Goal: Information Seeking & Learning: Learn about a topic

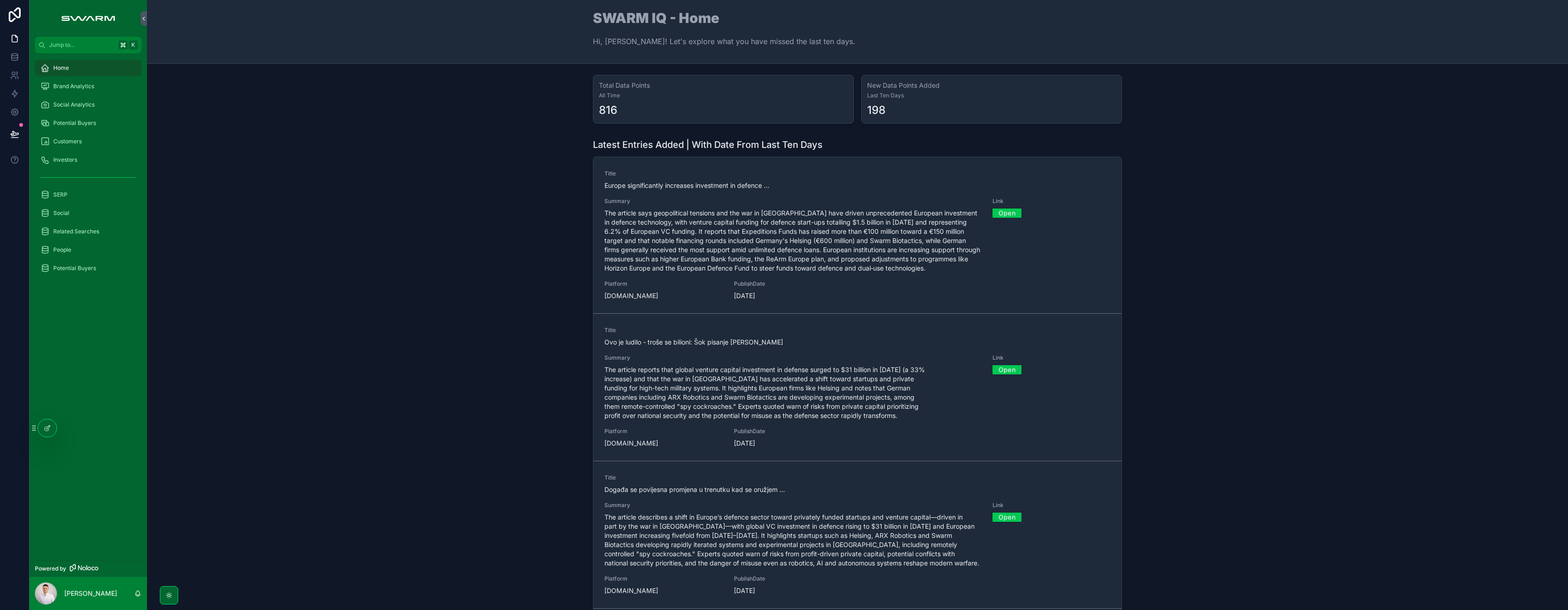
scroll to position [144, 0]
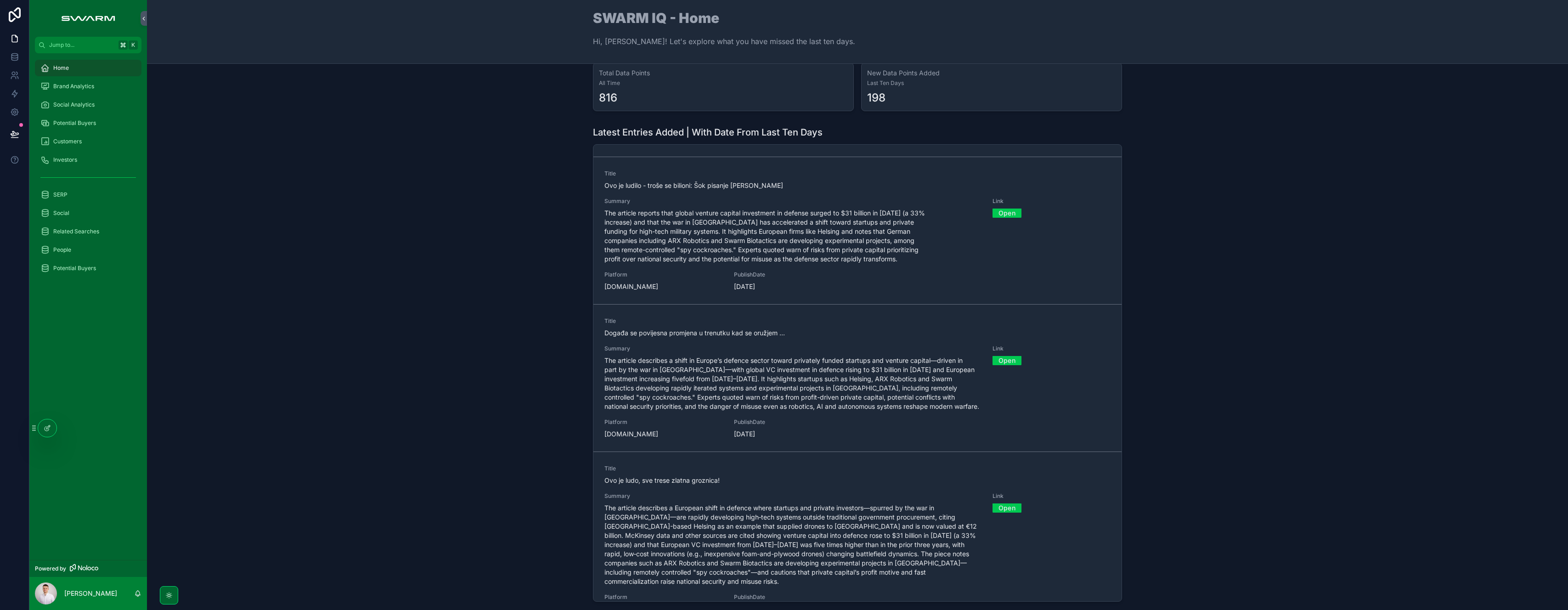
click at [93, 83] on span "Brand Analytics" at bounding box center [74, 86] width 41 height 7
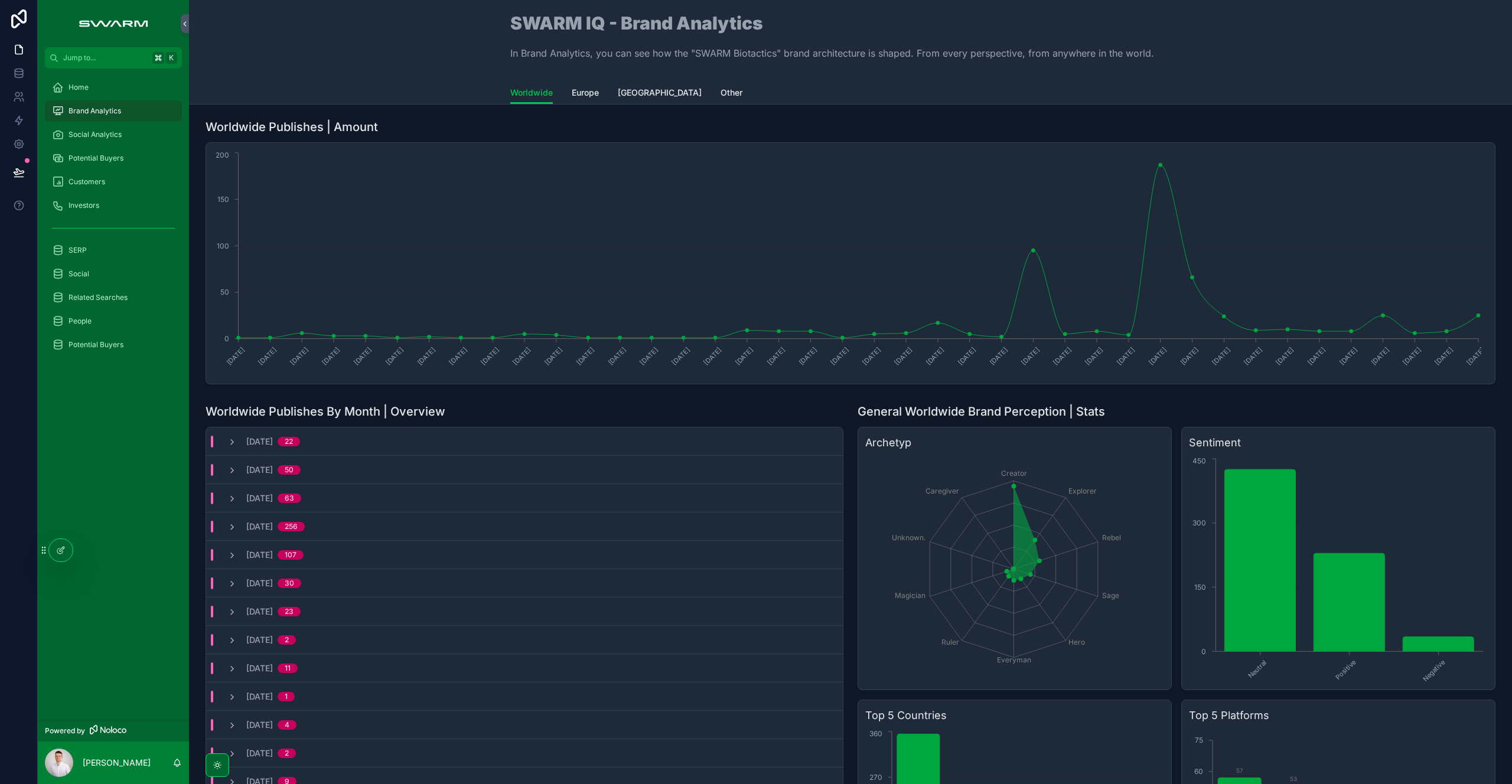
click at [851, 410] on div "General Worldwide Brand Perception | Stats Archetyp Creator Explorer Rebel Sage…" at bounding box center [1176, 711] width 652 height 626
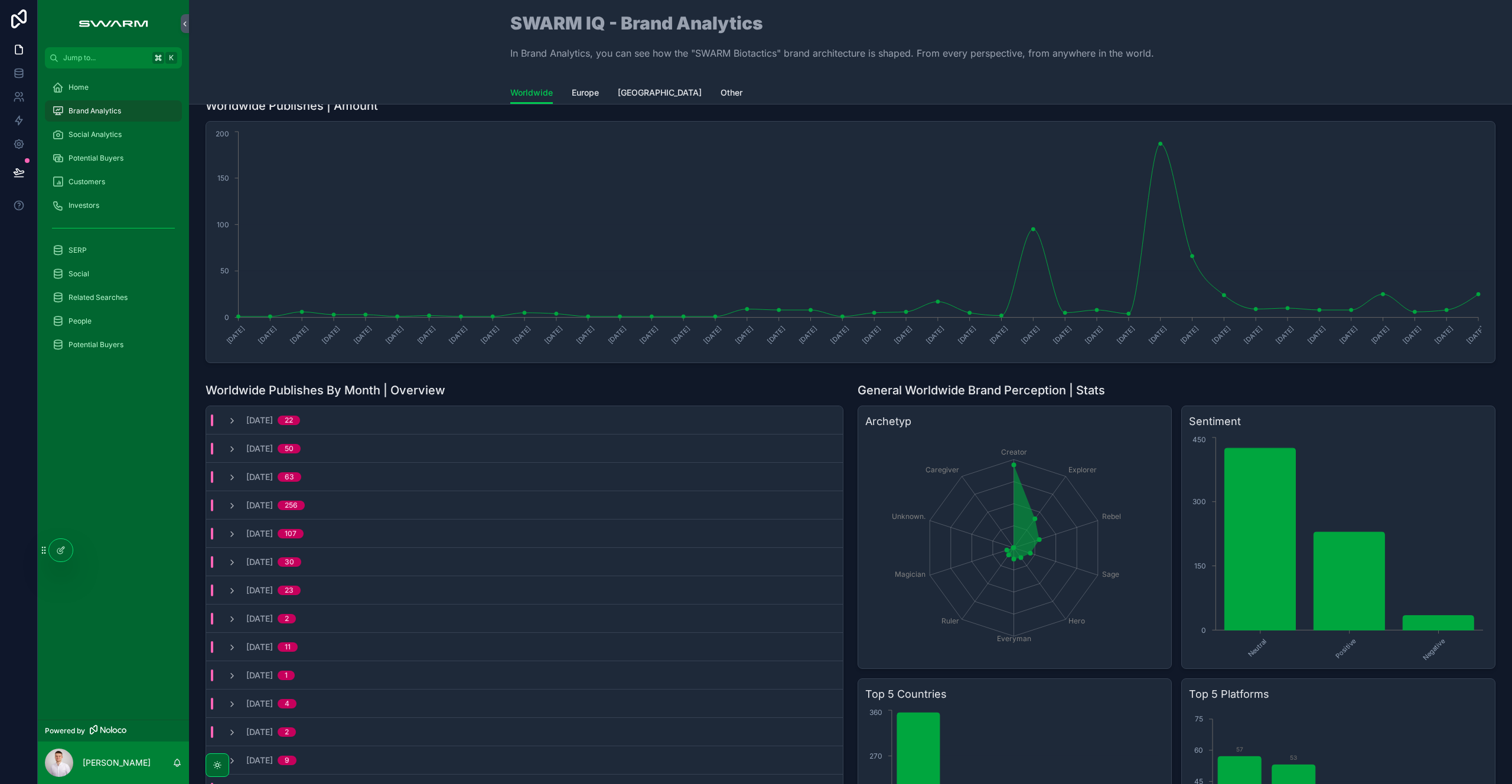
scroll to position [22, 0]
click at [66, 550] on div at bounding box center [61, 550] width 23 height 23
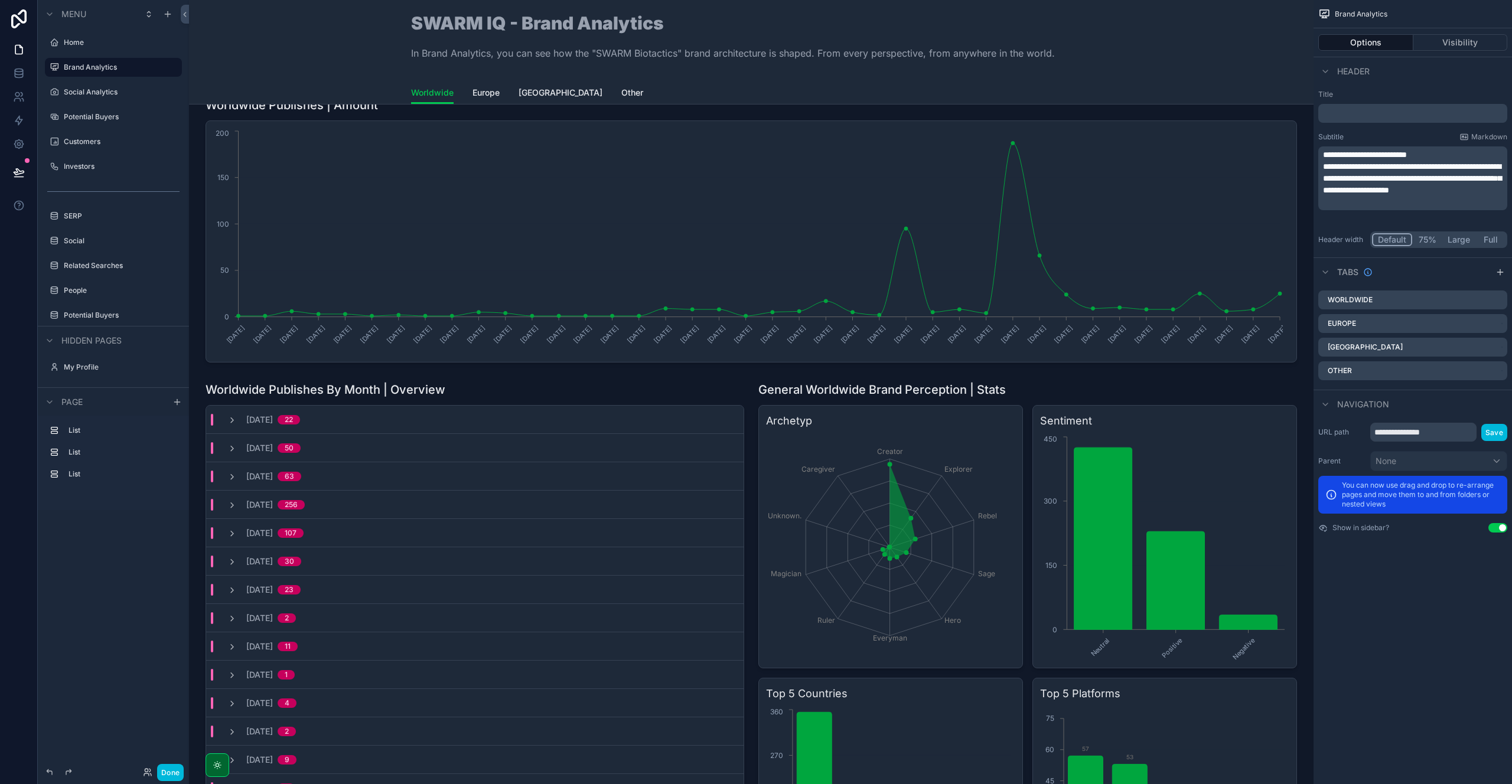
click at [910, 386] on div "scrollable content" at bounding box center [1028, 689] width 553 height 626
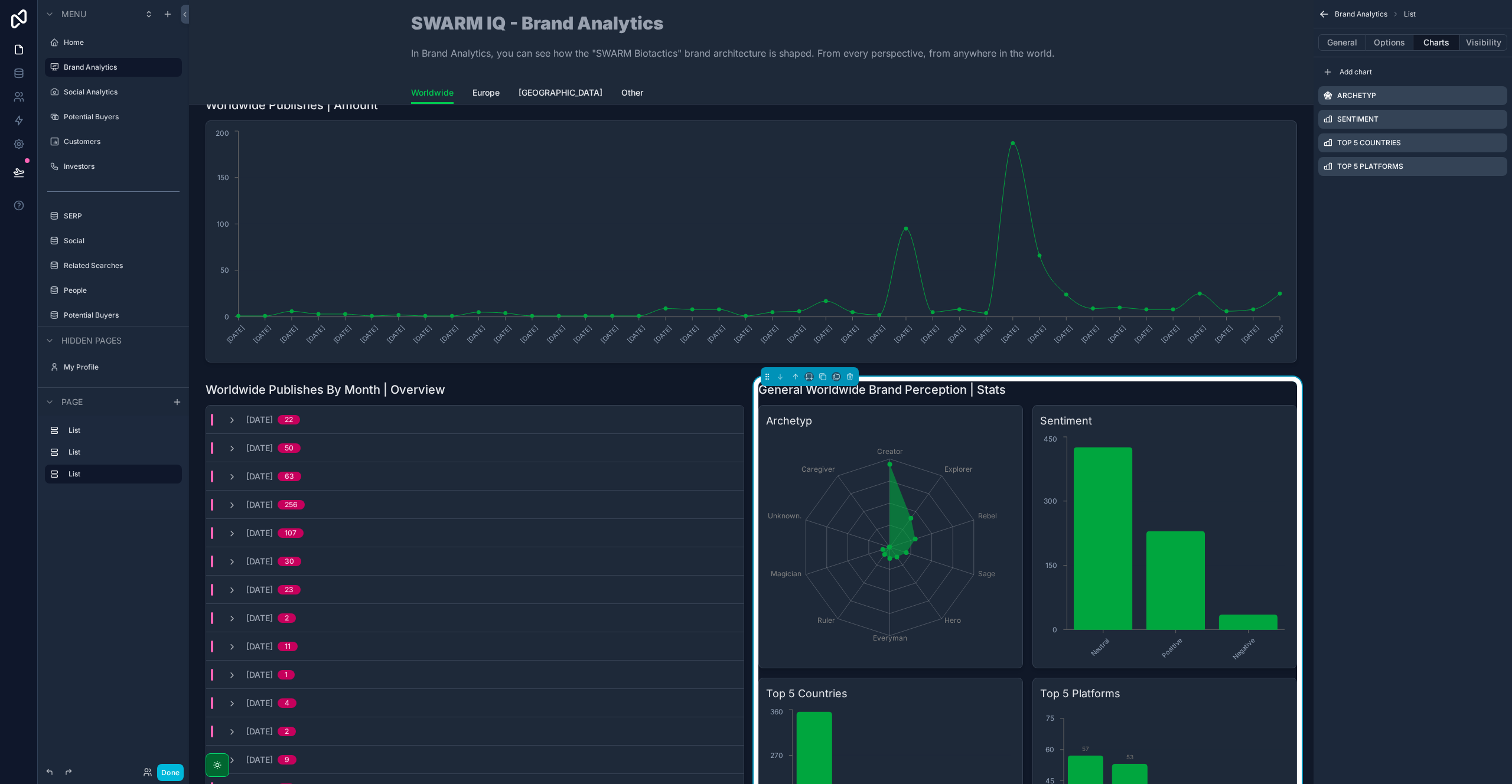
click at [0, 0] on icon "scrollable content" at bounding box center [0, 0] width 0 height 0
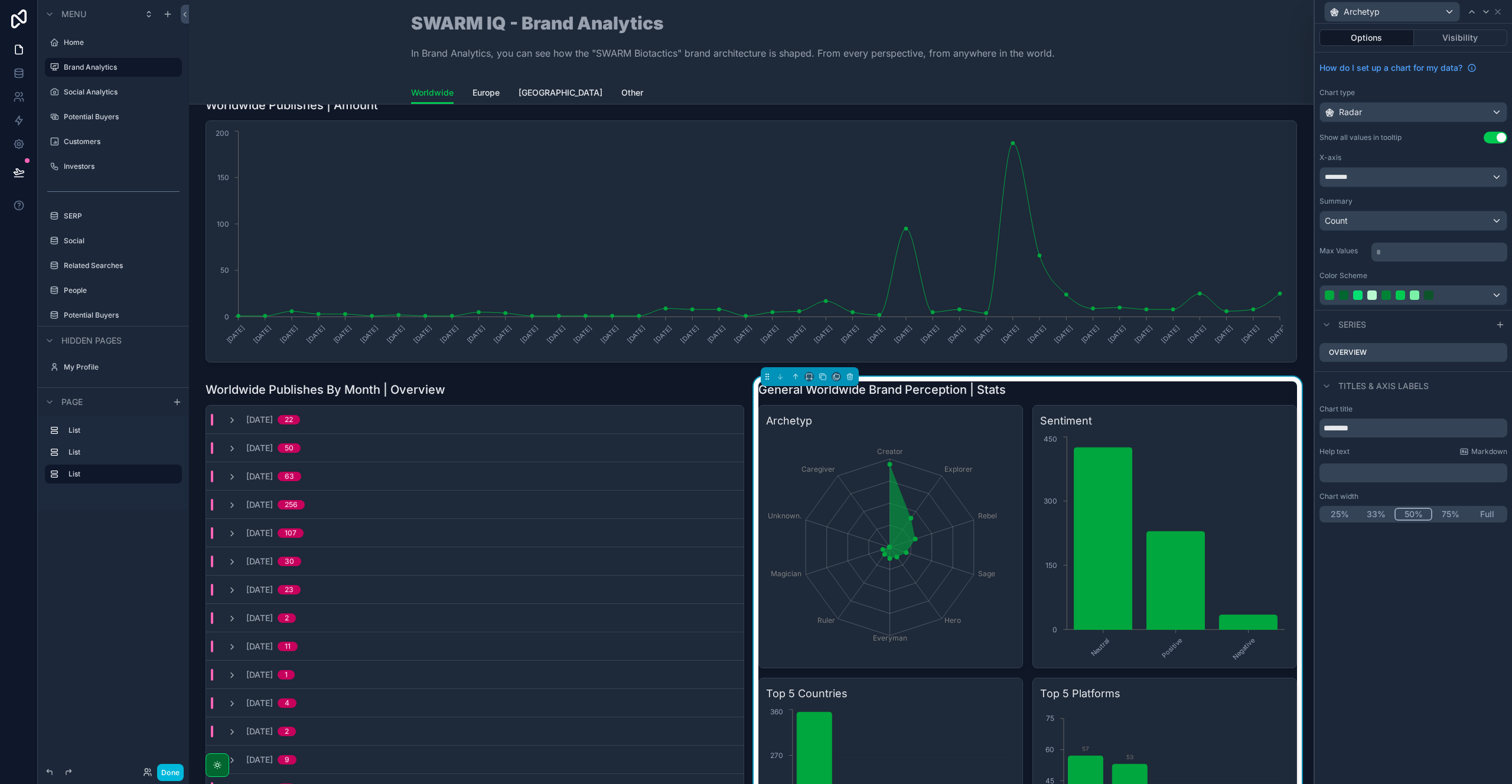
click at [0, 0] on icon at bounding box center [0, 0] width 0 height 0
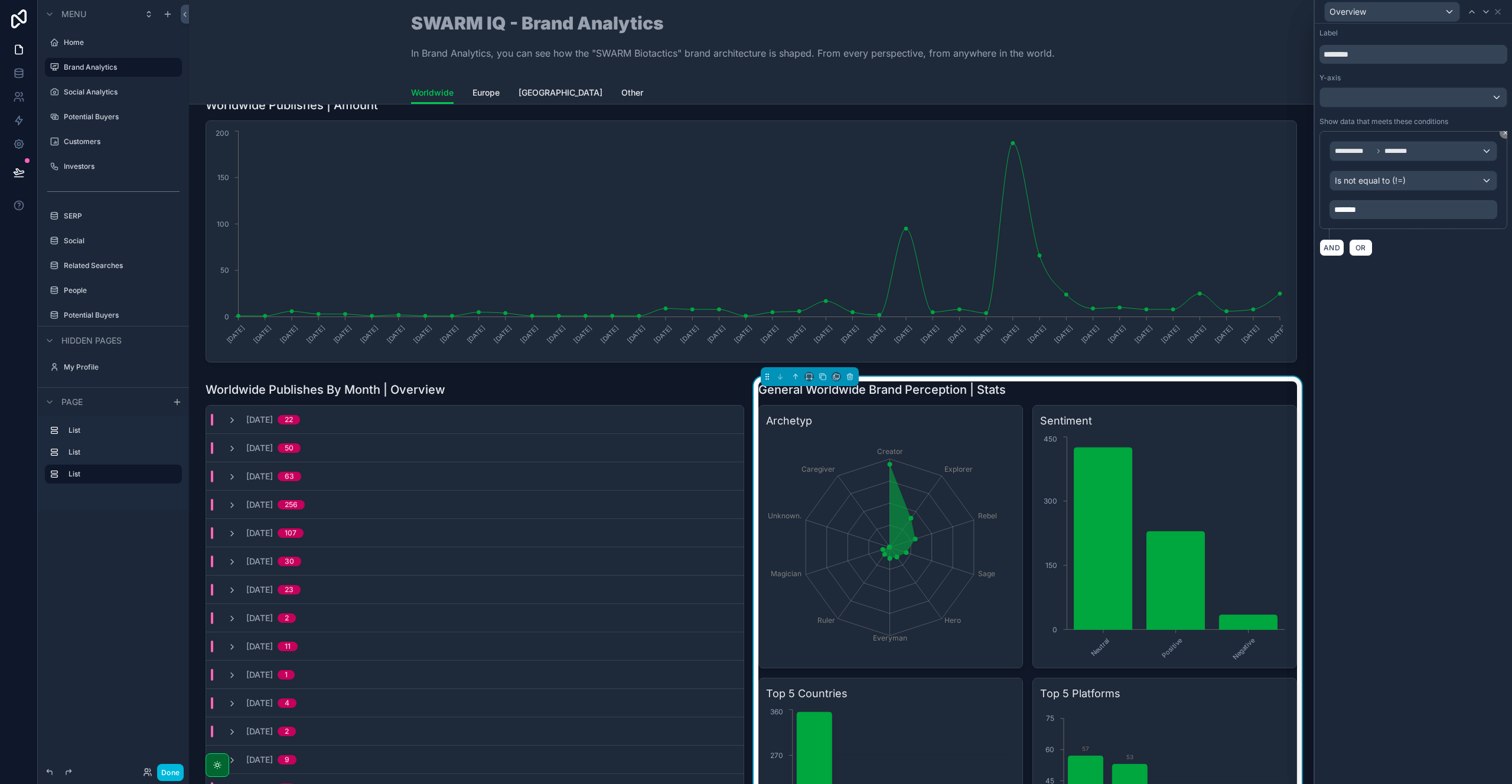
click at [1366, 215] on div "*******" at bounding box center [1413, 210] width 167 height 19
click at [1355, 211] on span "*******" at bounding box center [1345, 210] width 22 height 9
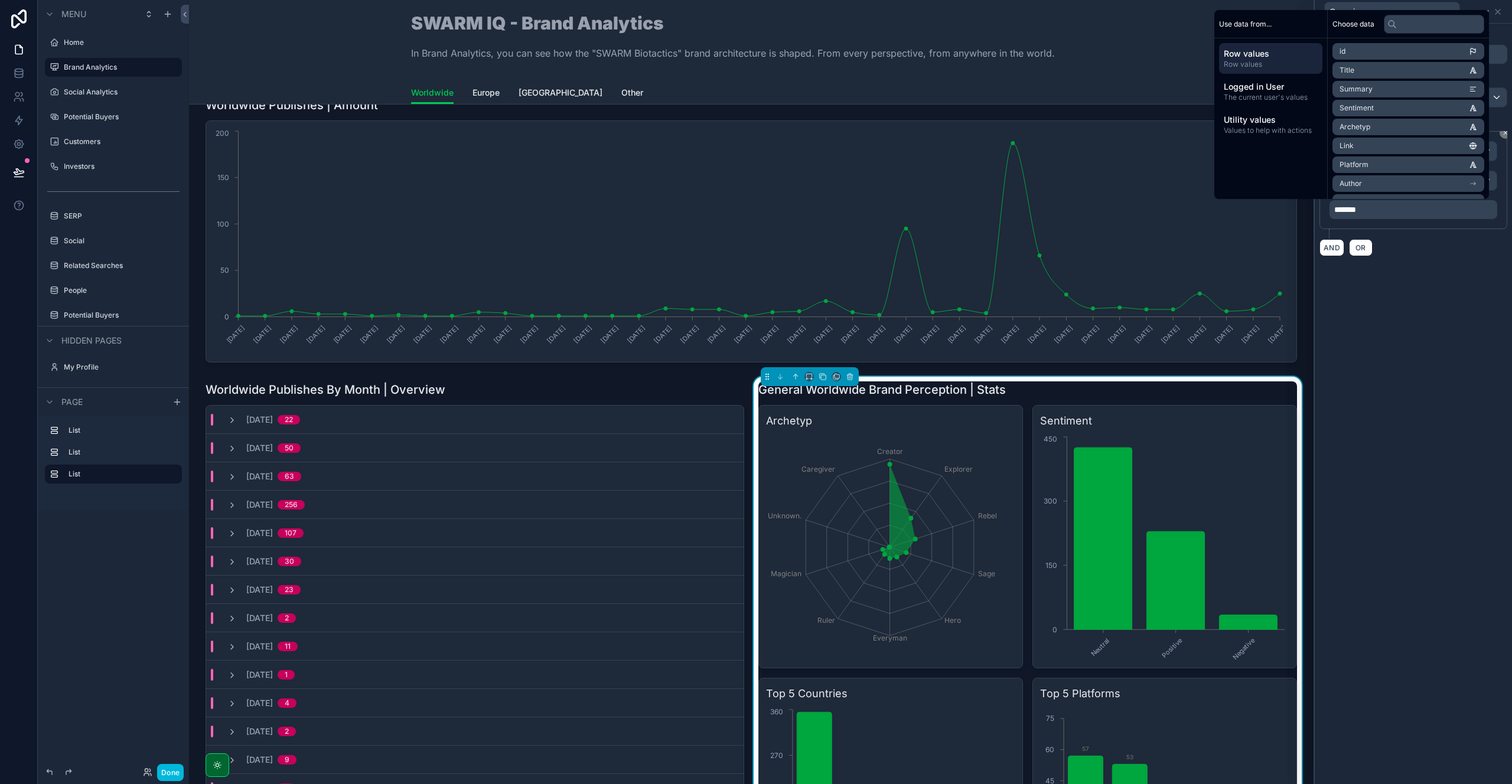
click at [1358, 357] on div "**********" at bounding box center [1413, 404] width 197 height 761
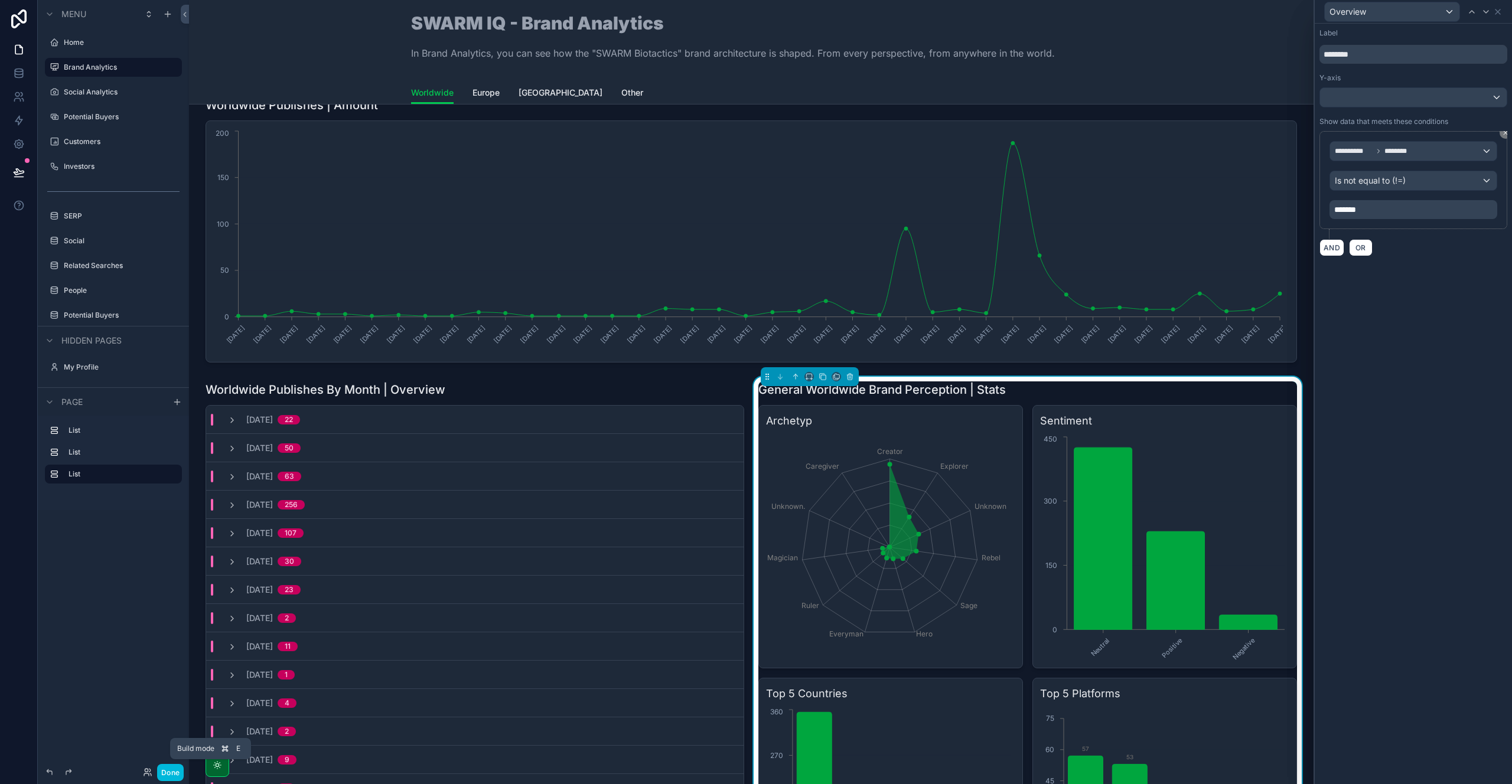
click at [167, 770] on button "Done" at bounding box center [171, 772] width 27 height 17
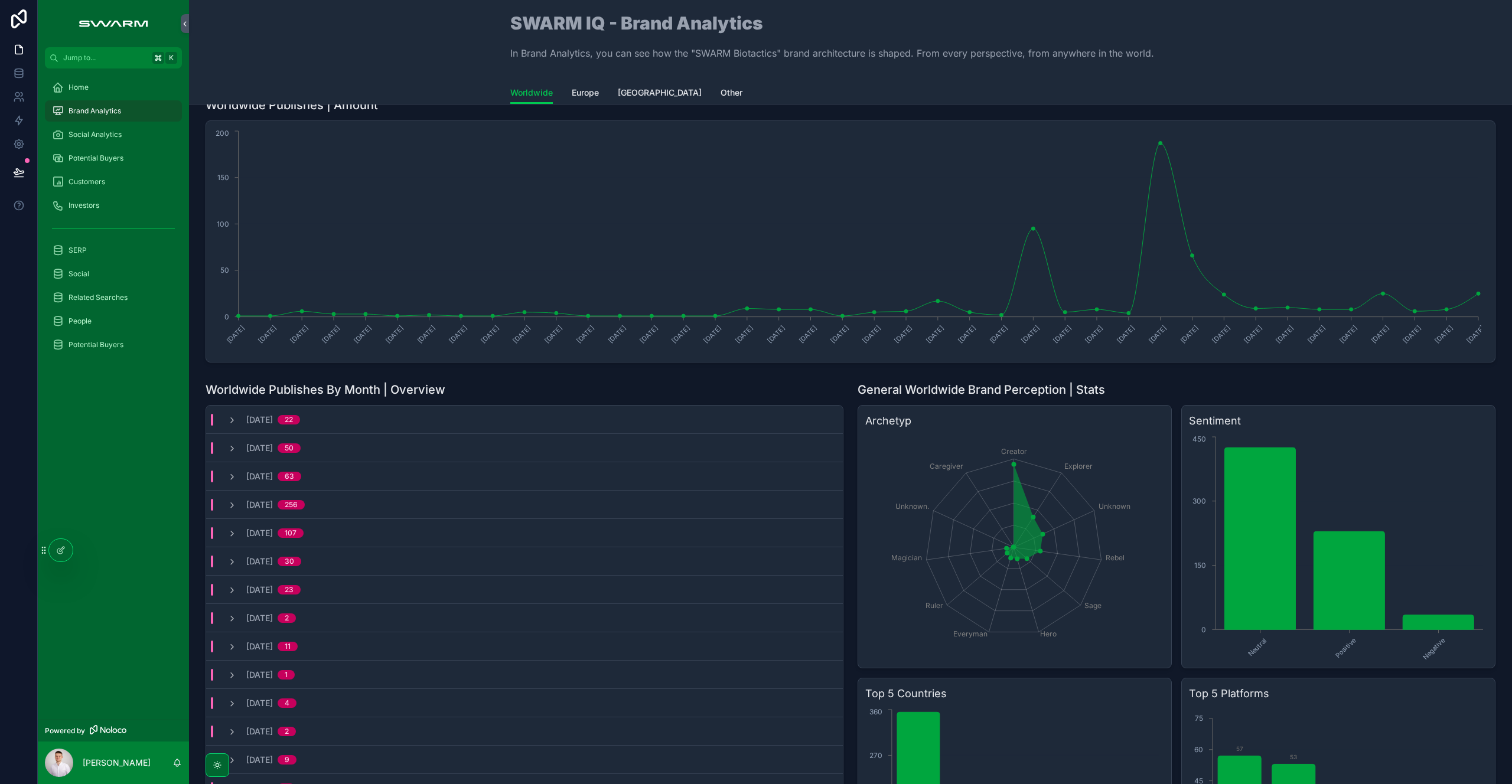
click at [95, 83] on div "Home" at bounding box center [113, 88] width 123 height 19
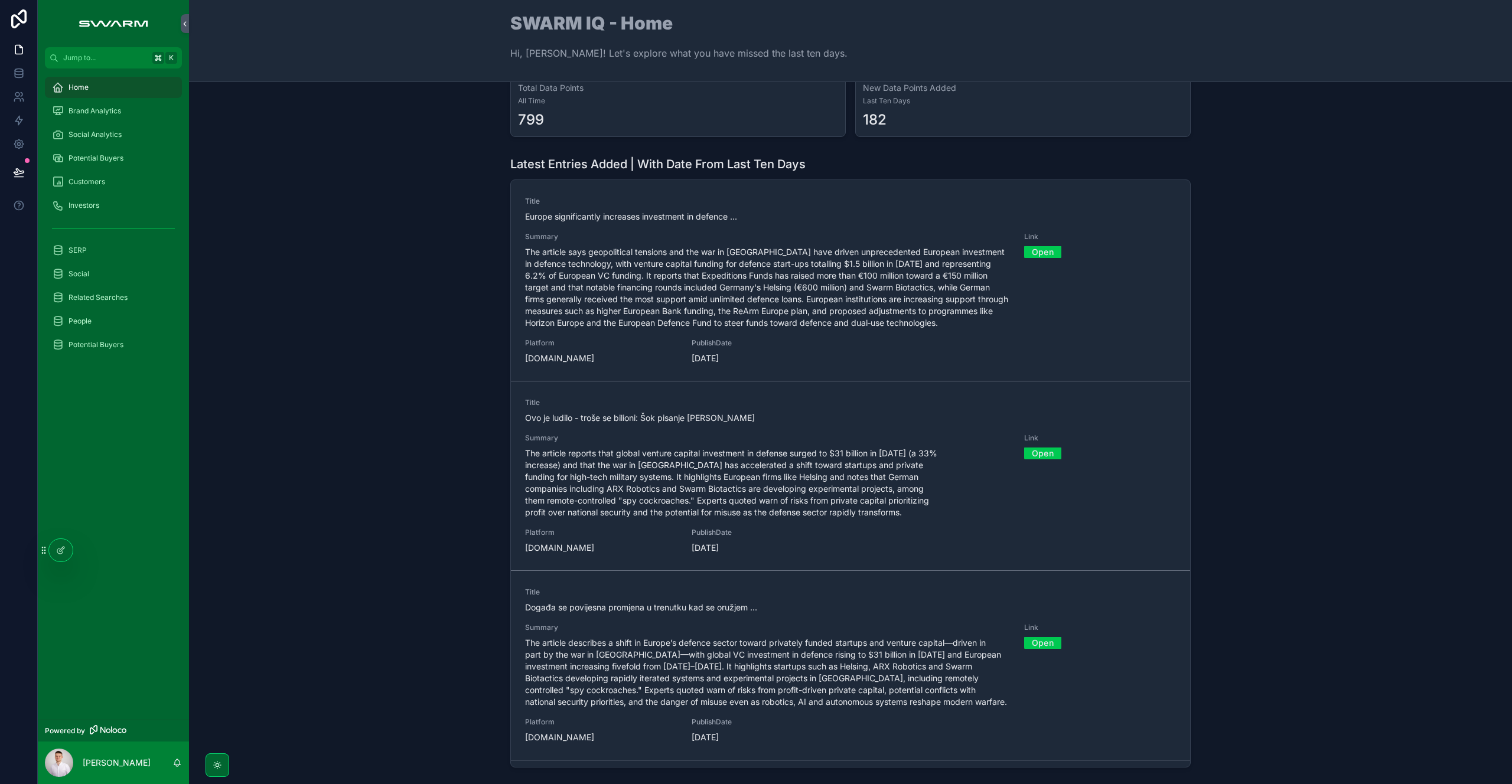
click at [110, 103] on div "Brand Analytics" at bounding box center [113, 111] width 123 height 19
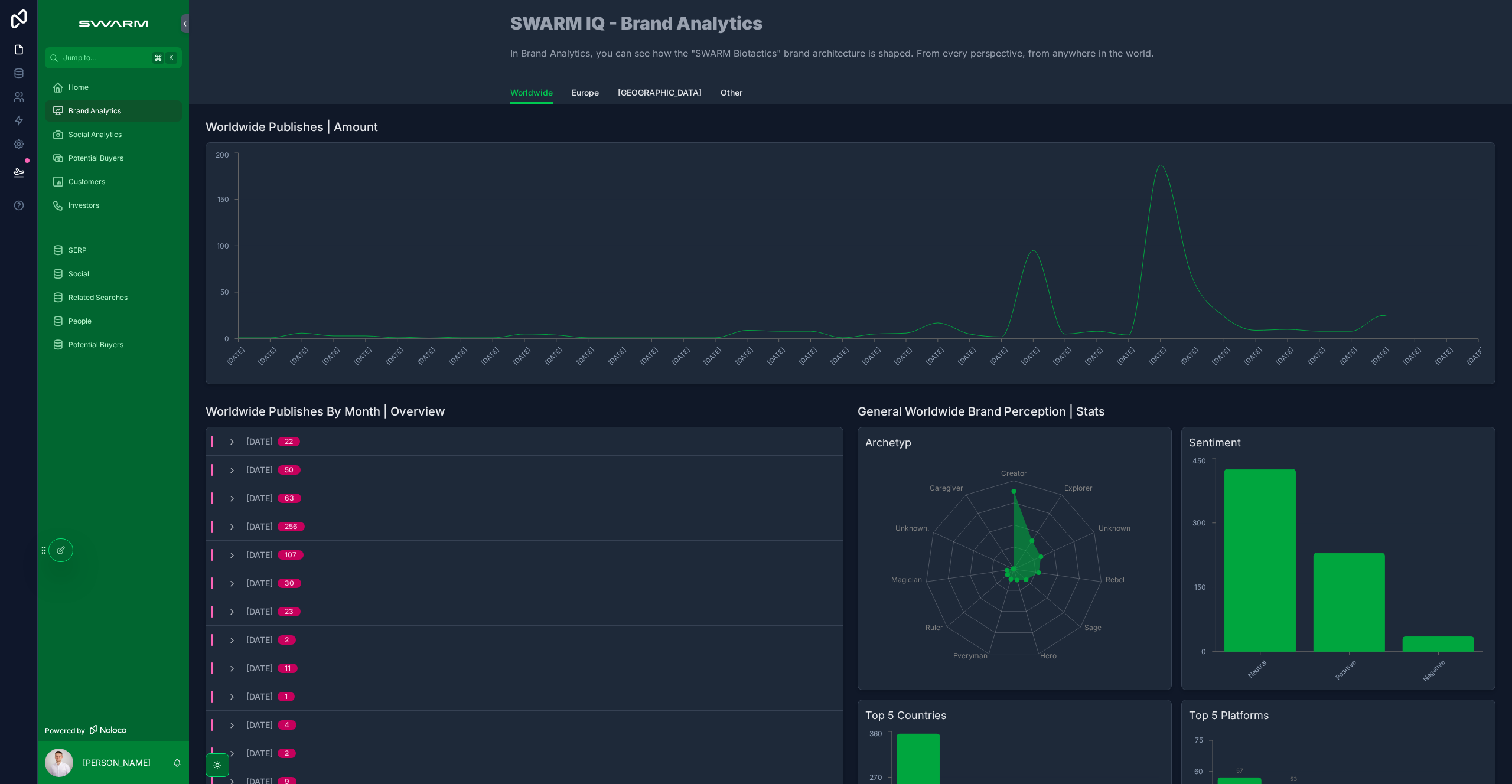
click at [118, 83] on div "Home" at bounding box center [113, 88] width 123 height 19
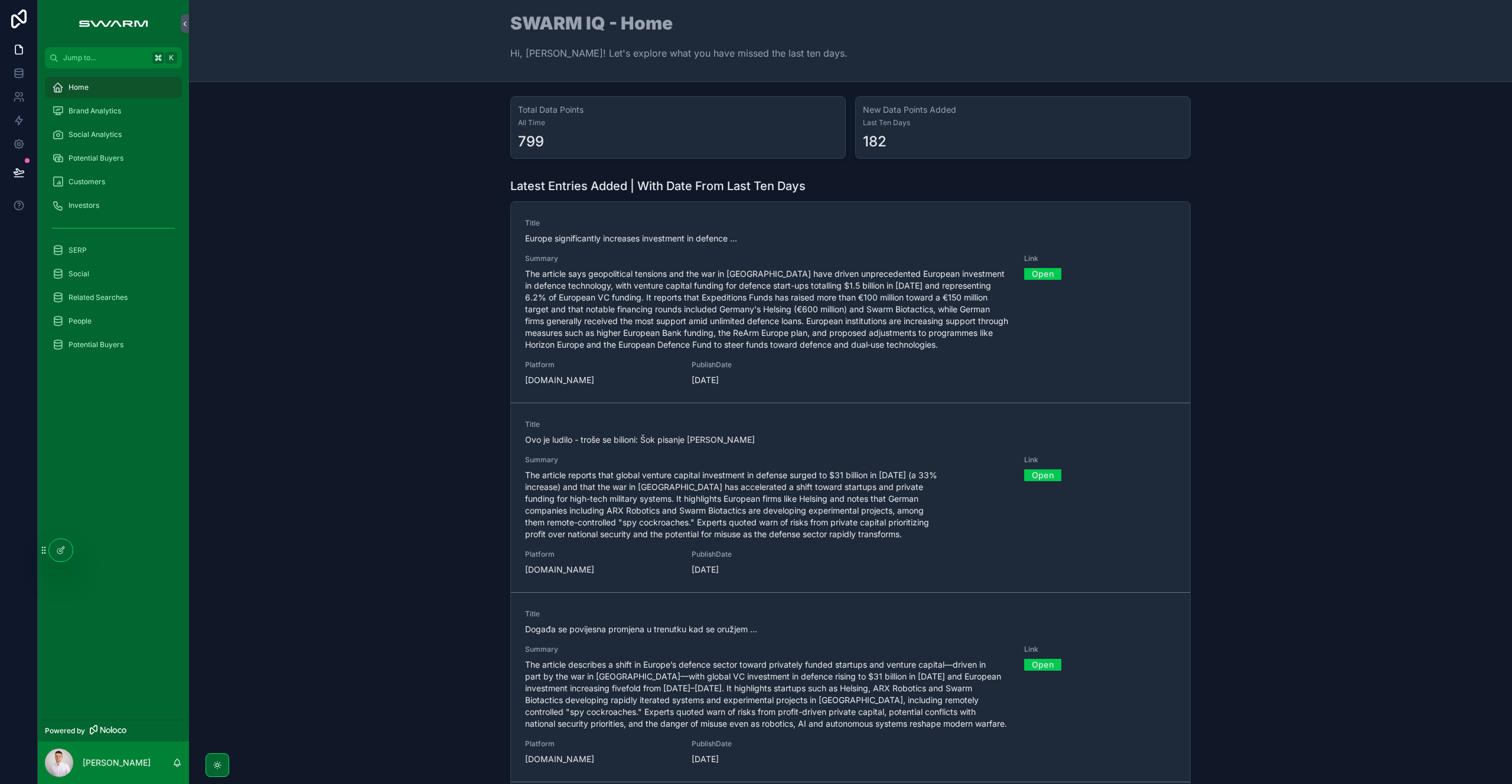
click at [121, 108] on div "Brand Analytics" at bounding box center [113, 111] width 123 height 19
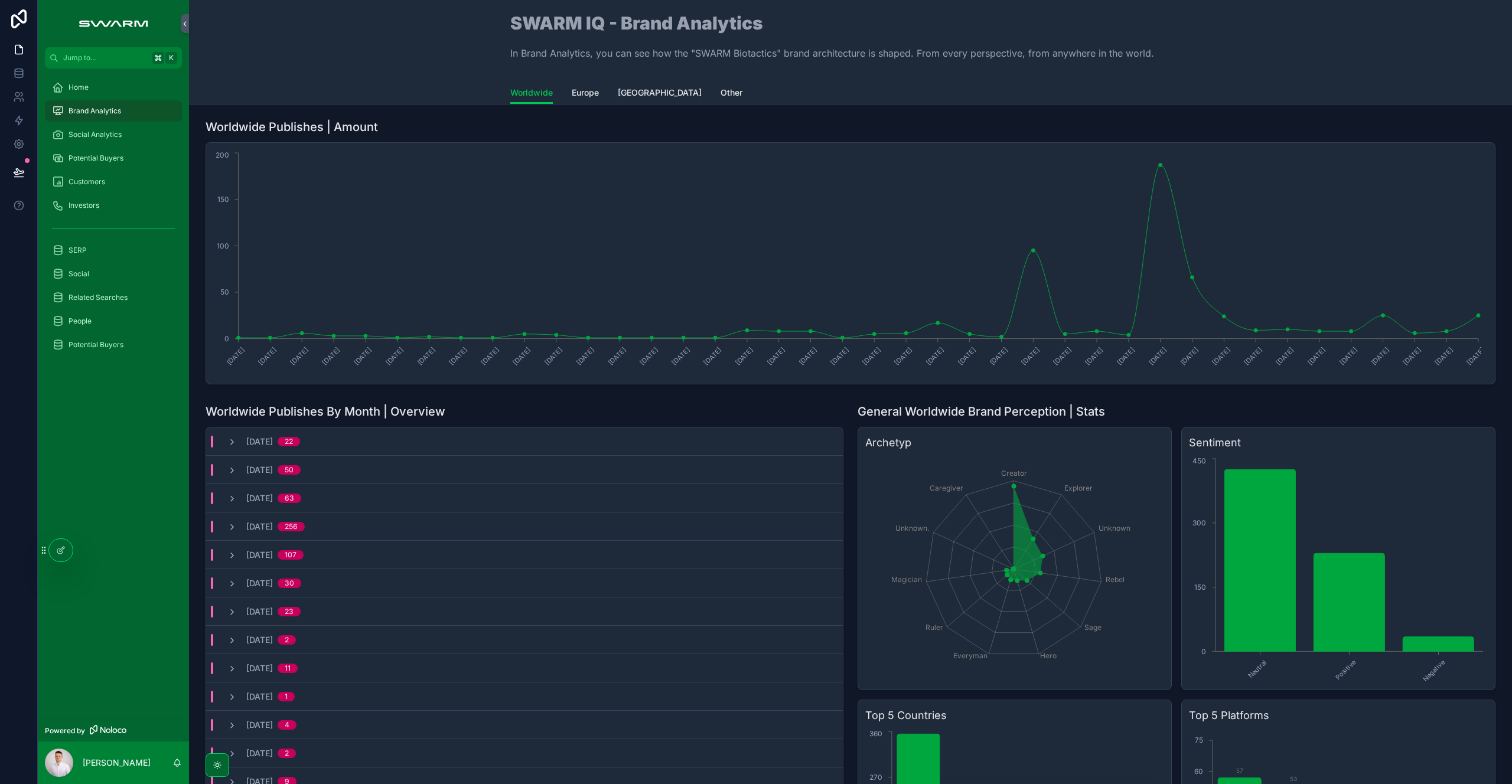
click at [122, 91] on div "Home" at bounding box center [113, 88] width 123 height 19
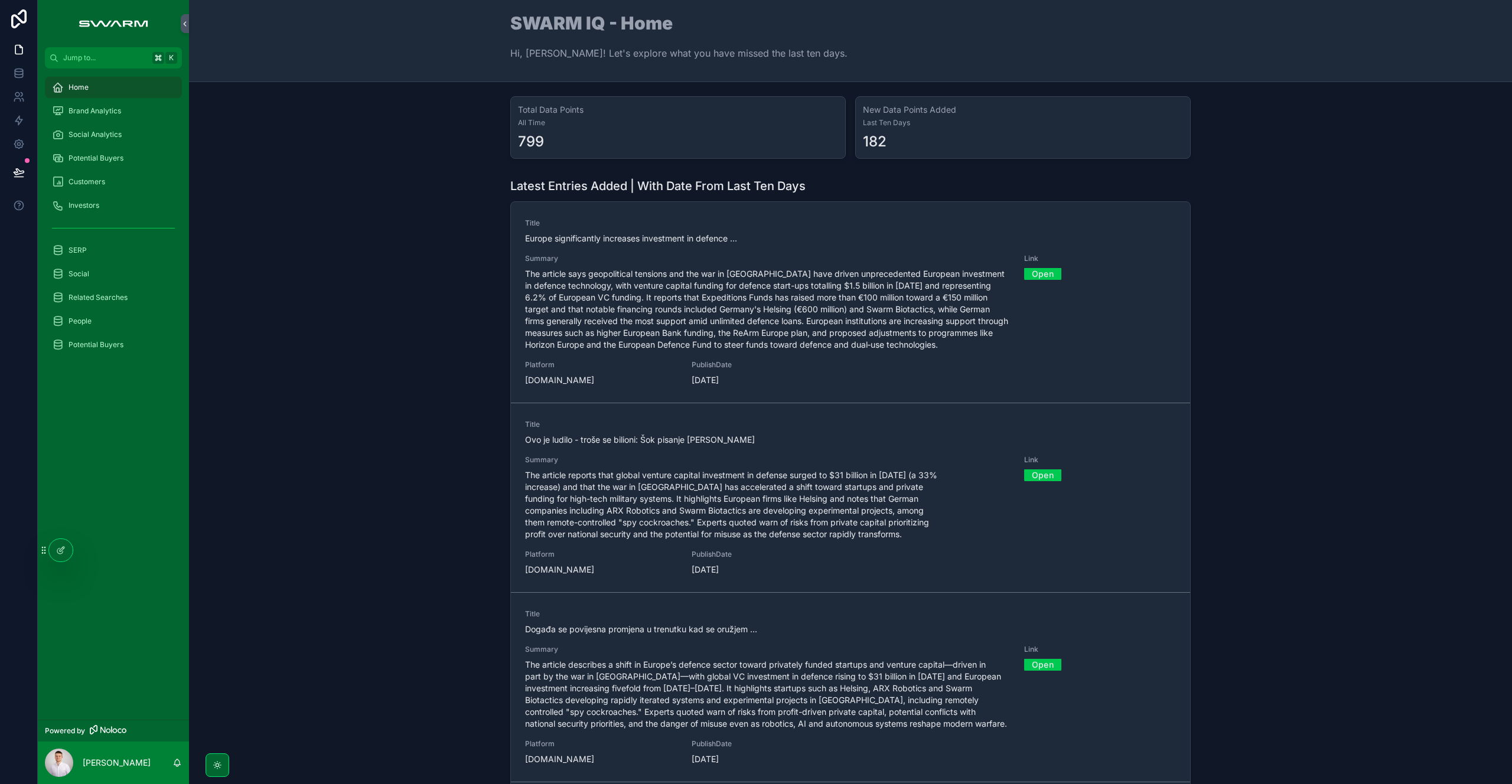
click at [120, 105] on div "Brand Analytics" at bounding box center [113, 111] width 123 height 19
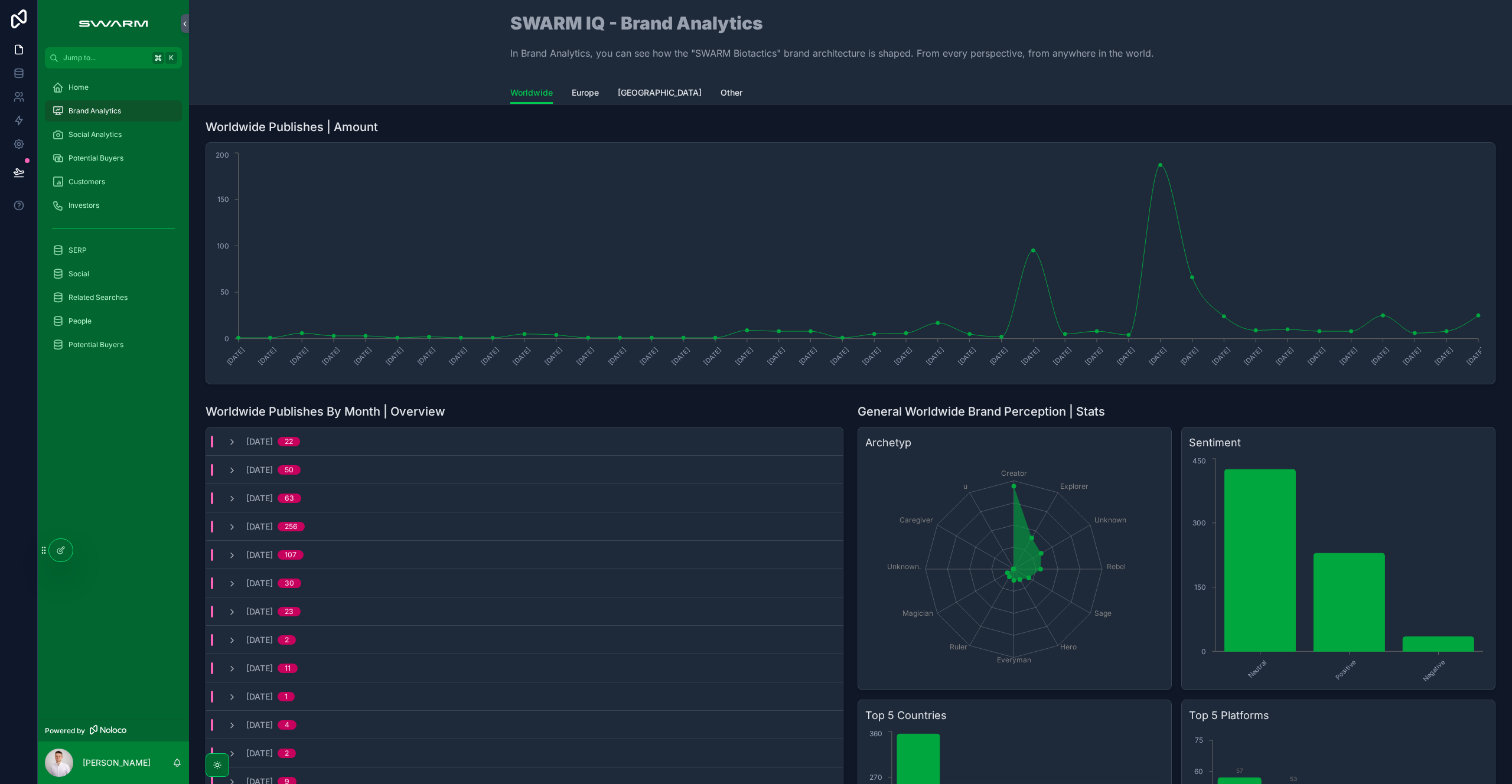
click at [123, 83] on div "Home" at bounding box center [113, 88] width 123 height 19
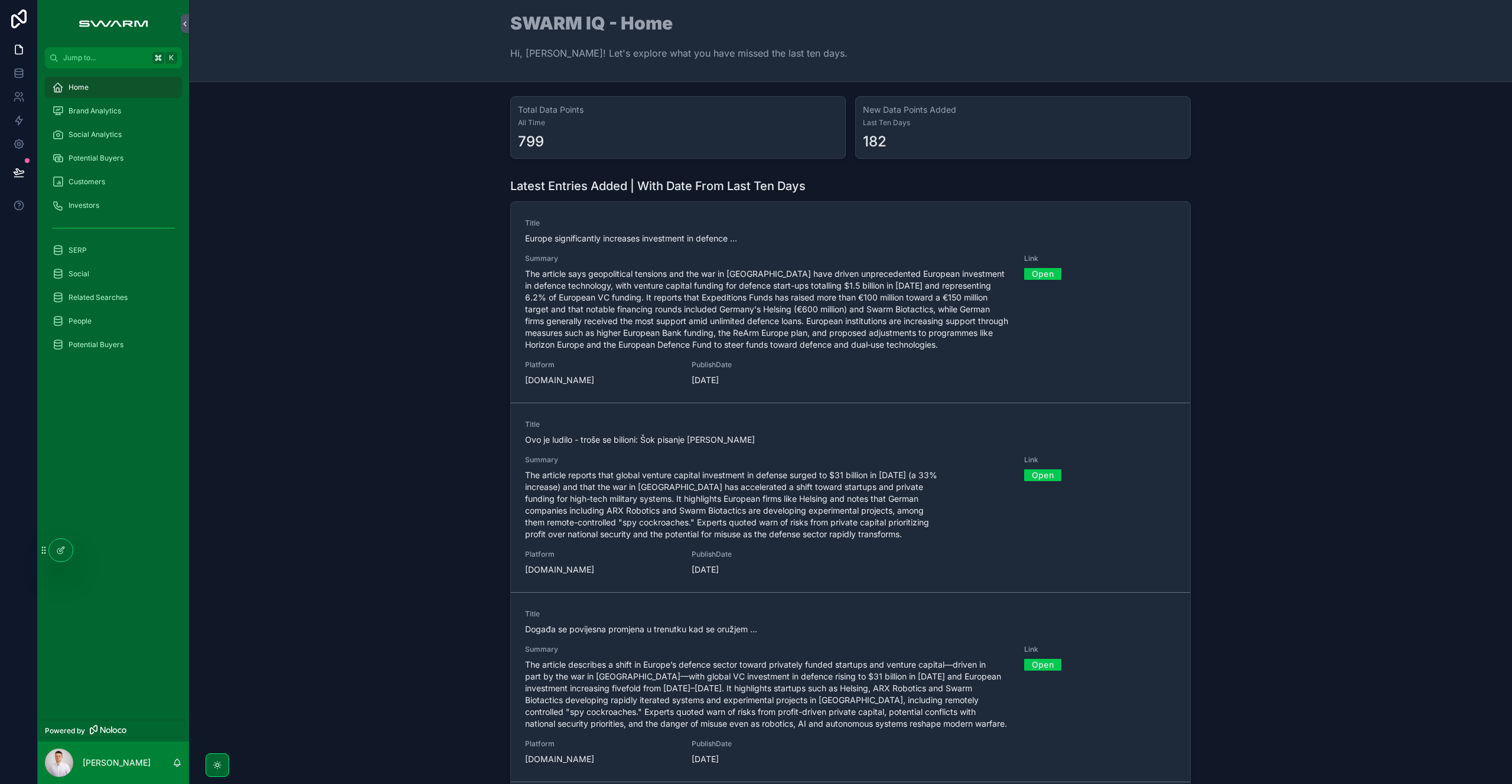
click at [121, 107] on div "Brand Analytics" at bounding box center [113, 111] width 123 height 19
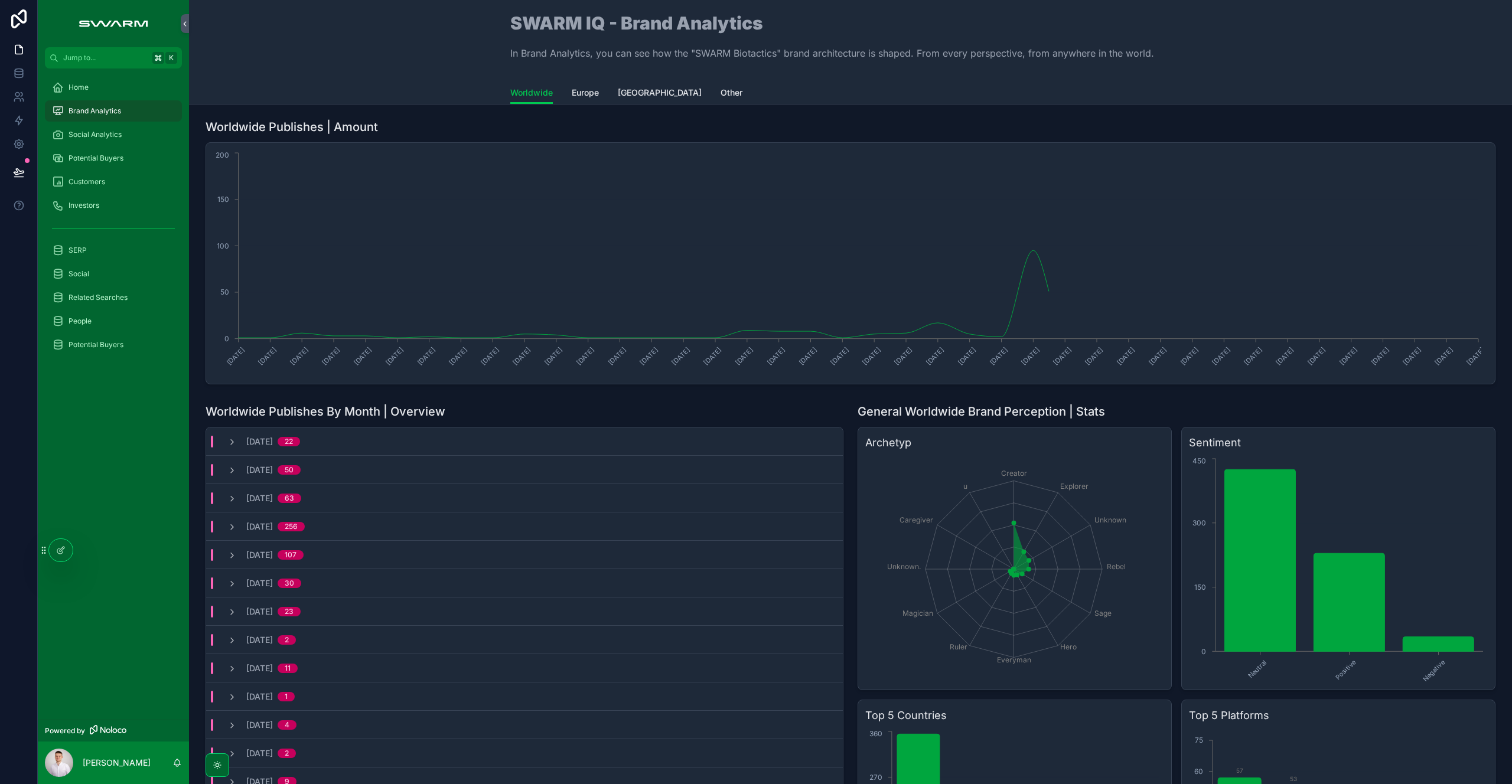
click at [121, 88] on div "Home" at bounding box center [113, 88] width 123 height 19
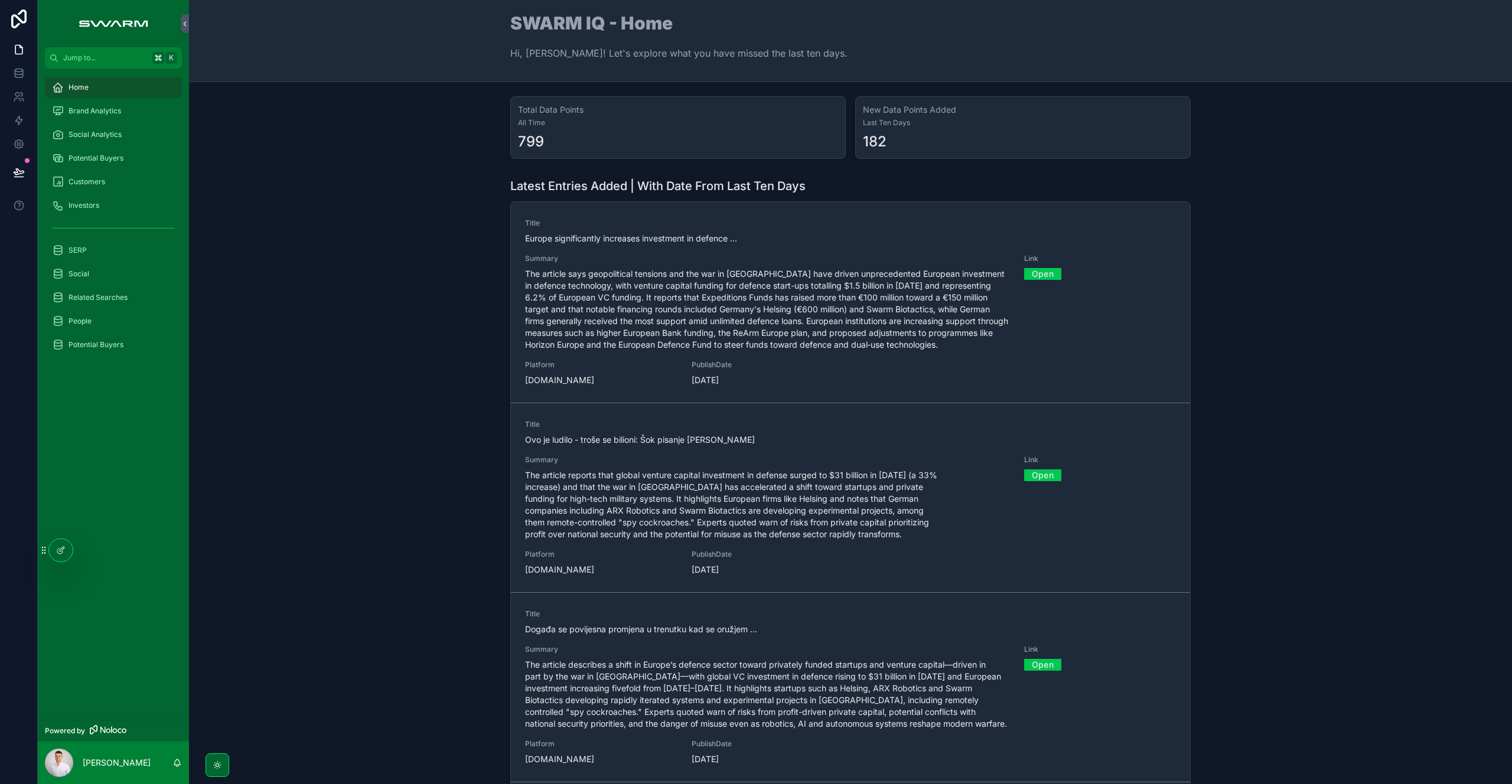
click at [124, 107] on div "Brand Analytics" at bounding box center [113, 111] width 123 height 19
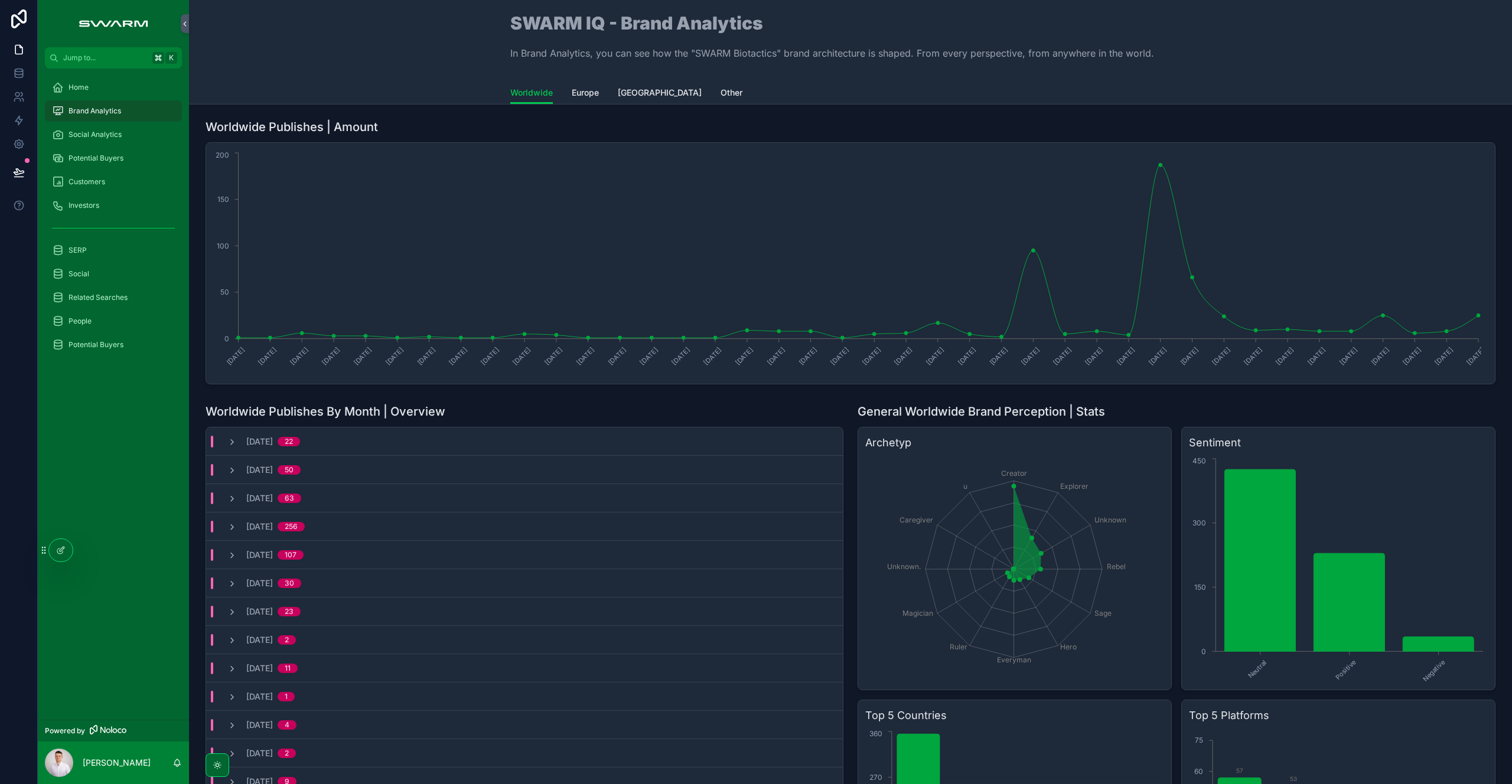
click at [103, 94] on div "Home" at bounding box center [113, 88] width 123 height 19
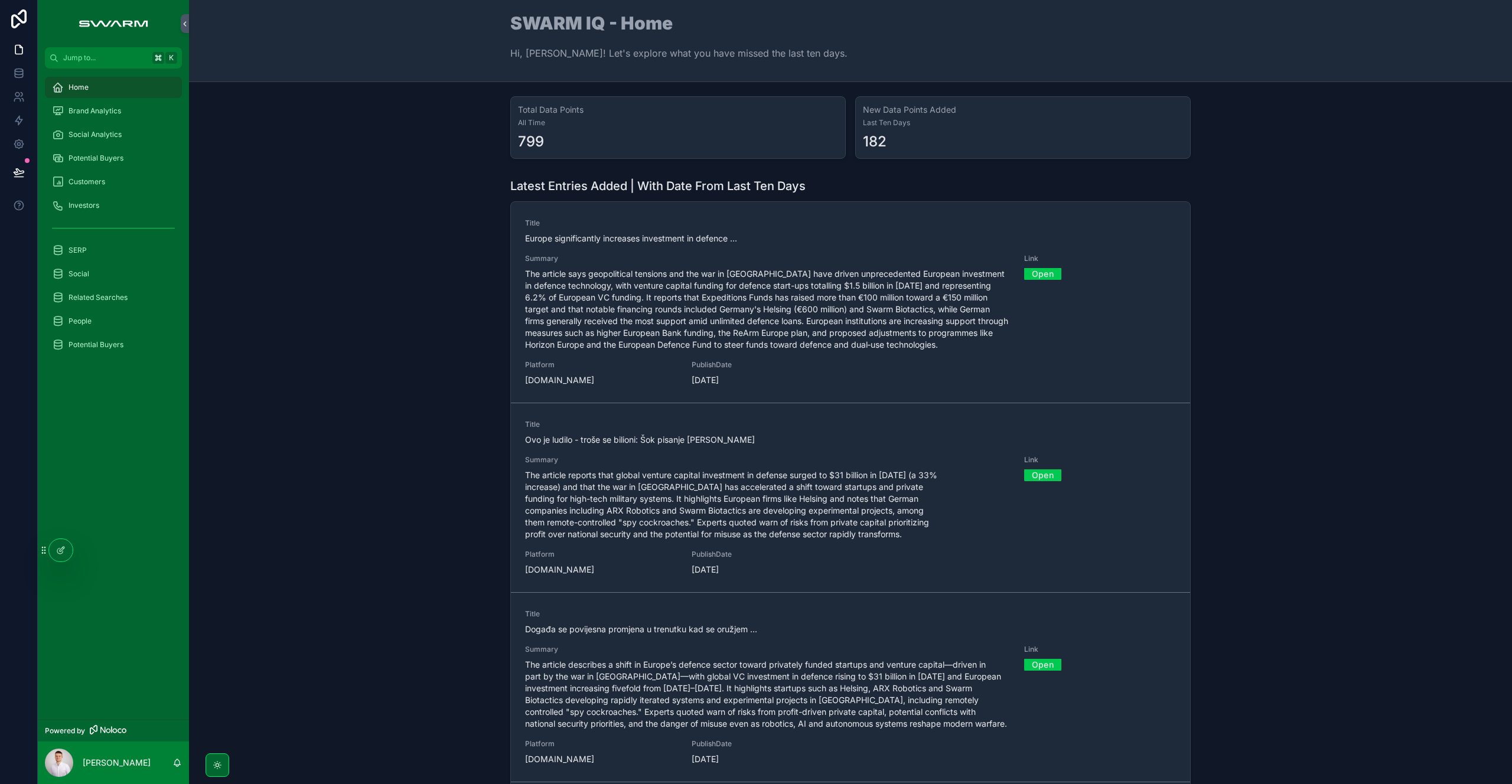
click at [110, 103] on div "Brand Analytics" at bounding box center [113, 111] width 123 height 19
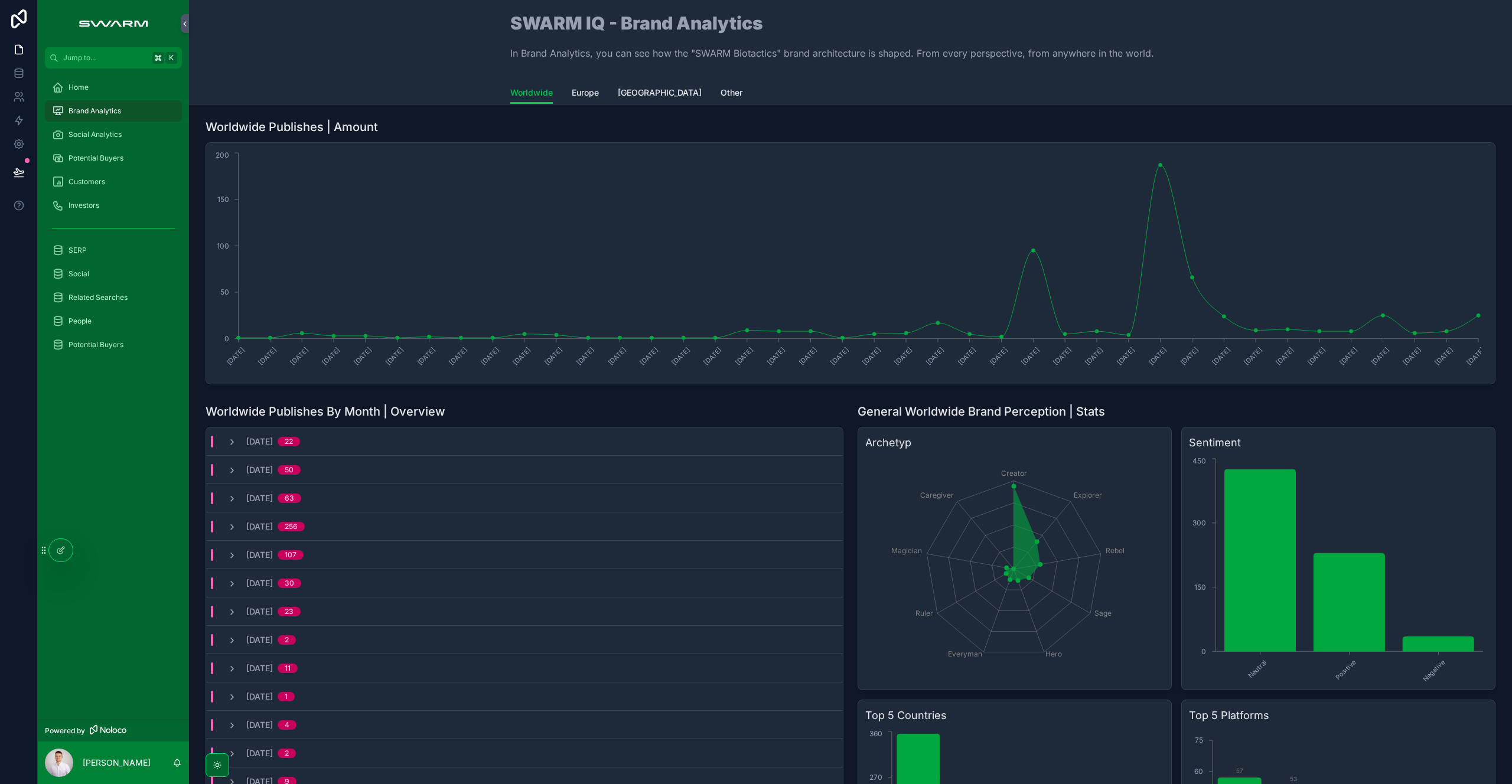
click at [571, 94] on span "Europe" at bounding box center [585, 92] width 27 height 12
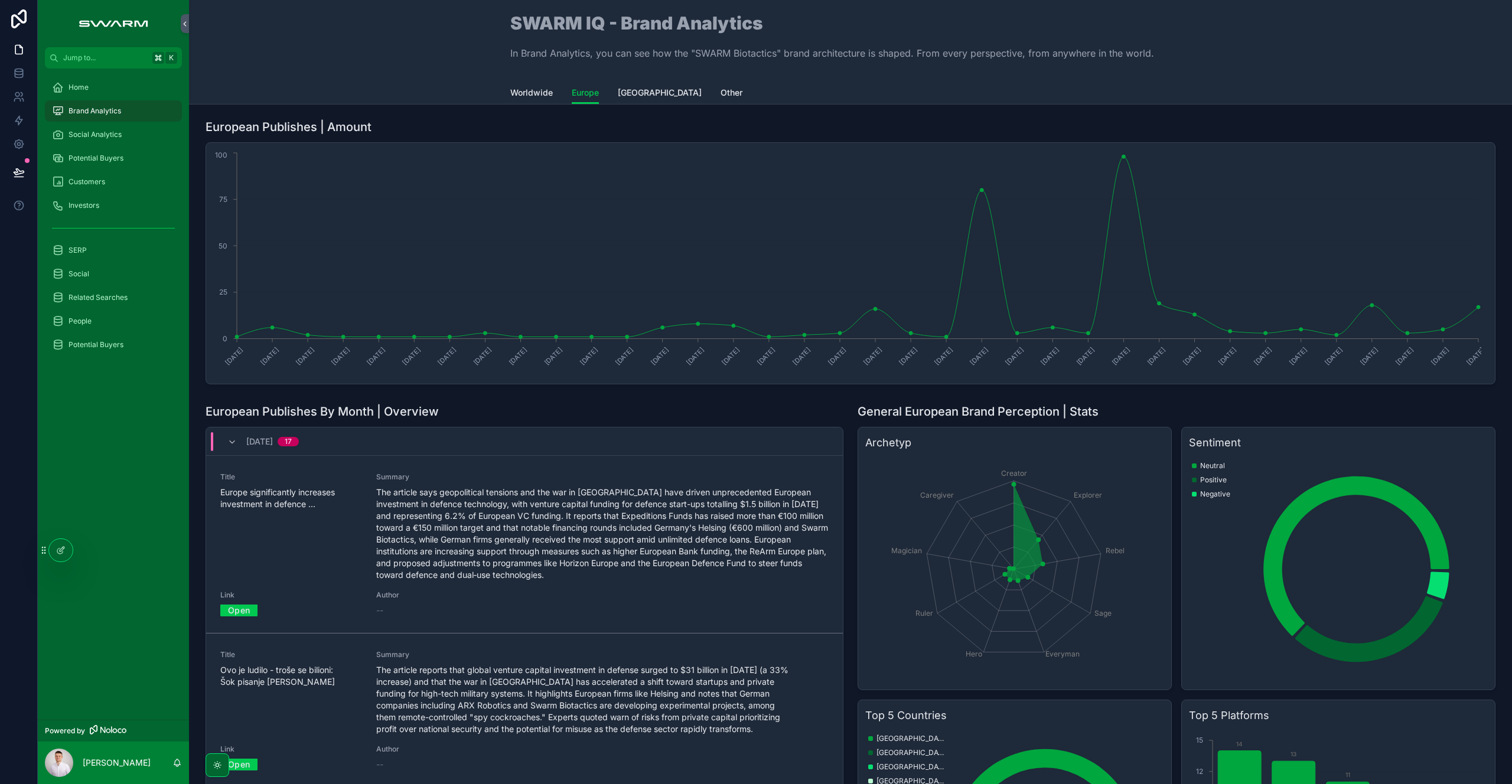
click at [239, 612] on link "Open" at bounding box center [239, 610] width 38 height 18
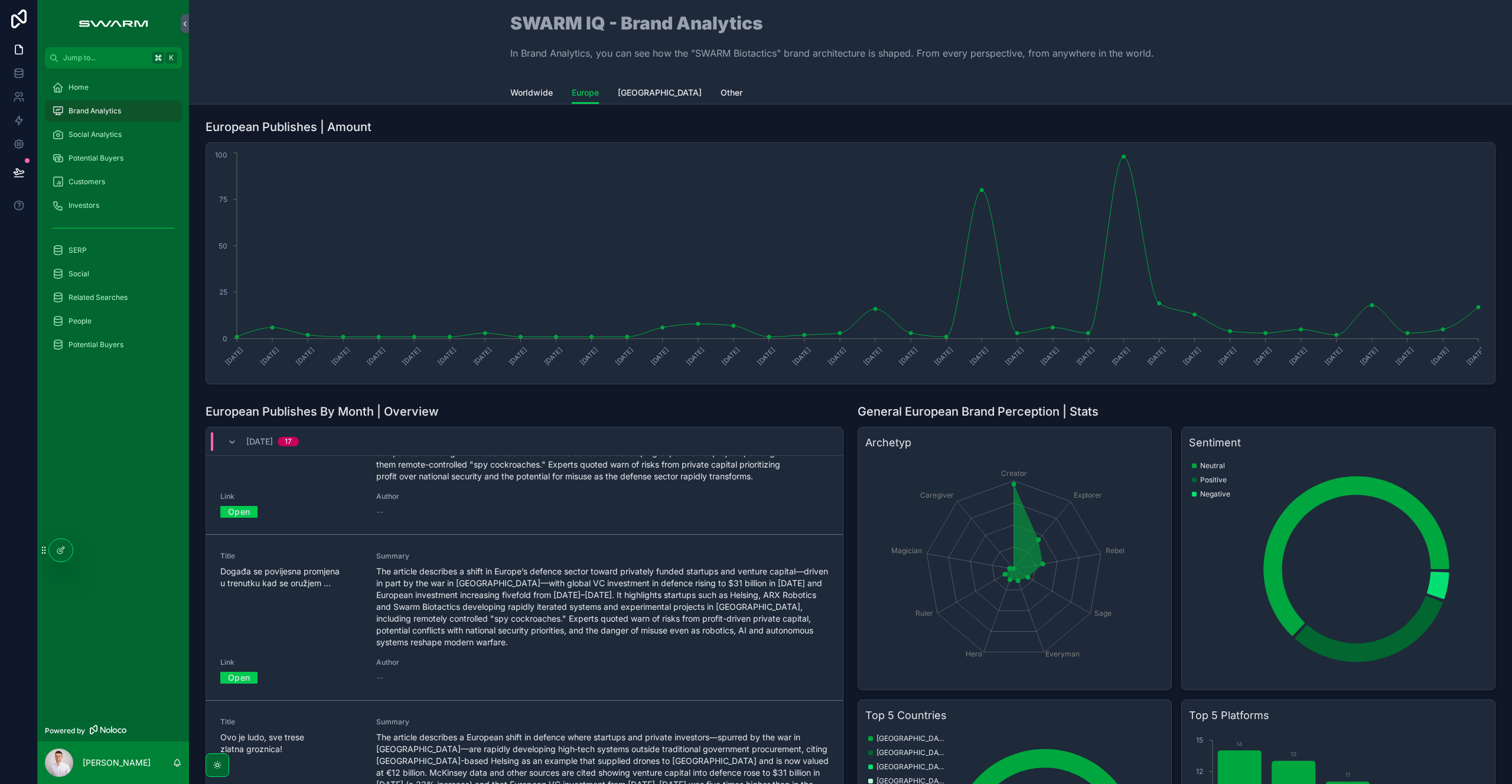
click at [238, 674] on link "Open" at bounding box center [239, 677] width 38 height 18
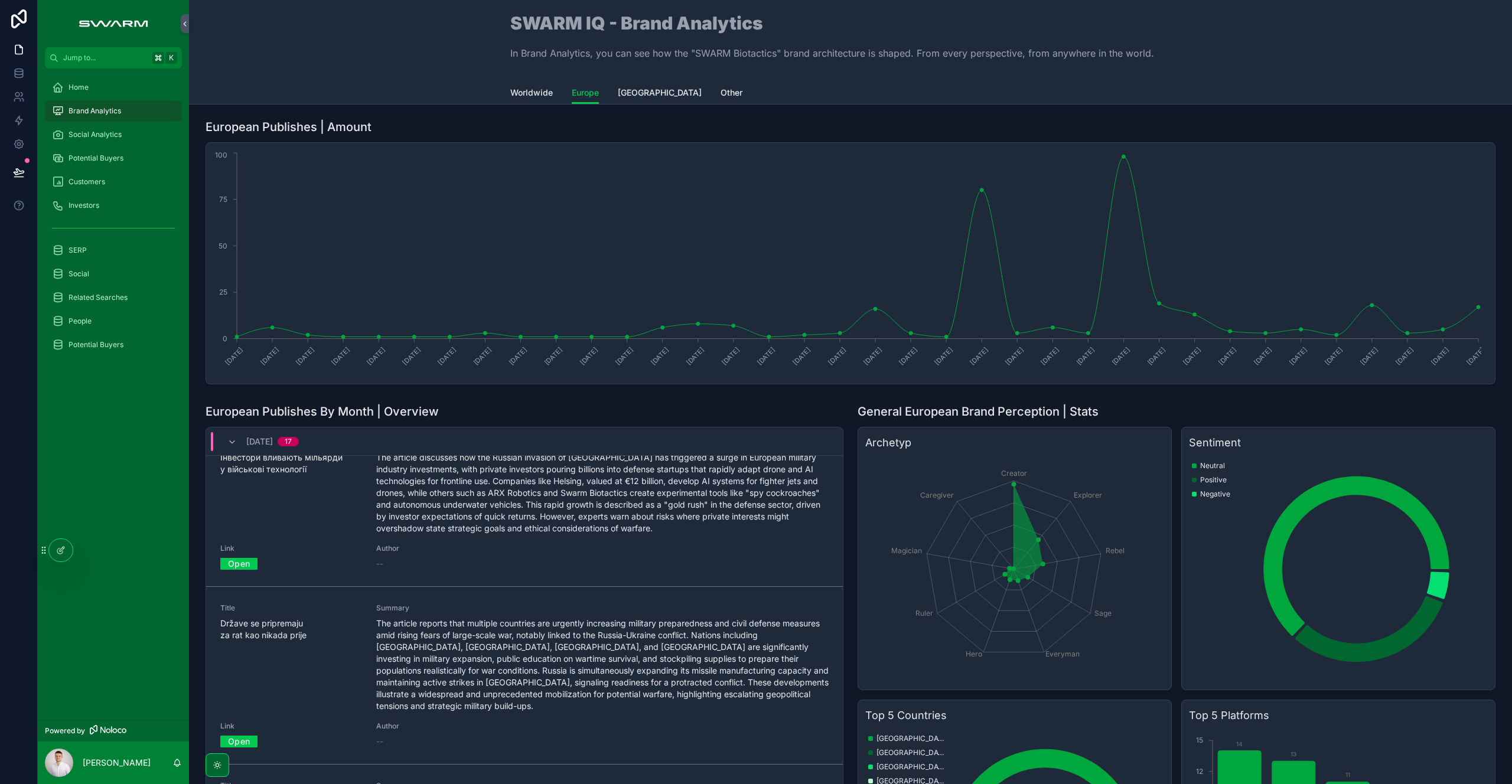
scroll to position [1426, 0]
click at [243, 728] on link "Open" at bounding box center [239, 736] width 38 height 18
click at [153, 95] on div "Home" at bounding box center [113, 88] width 123 height 19
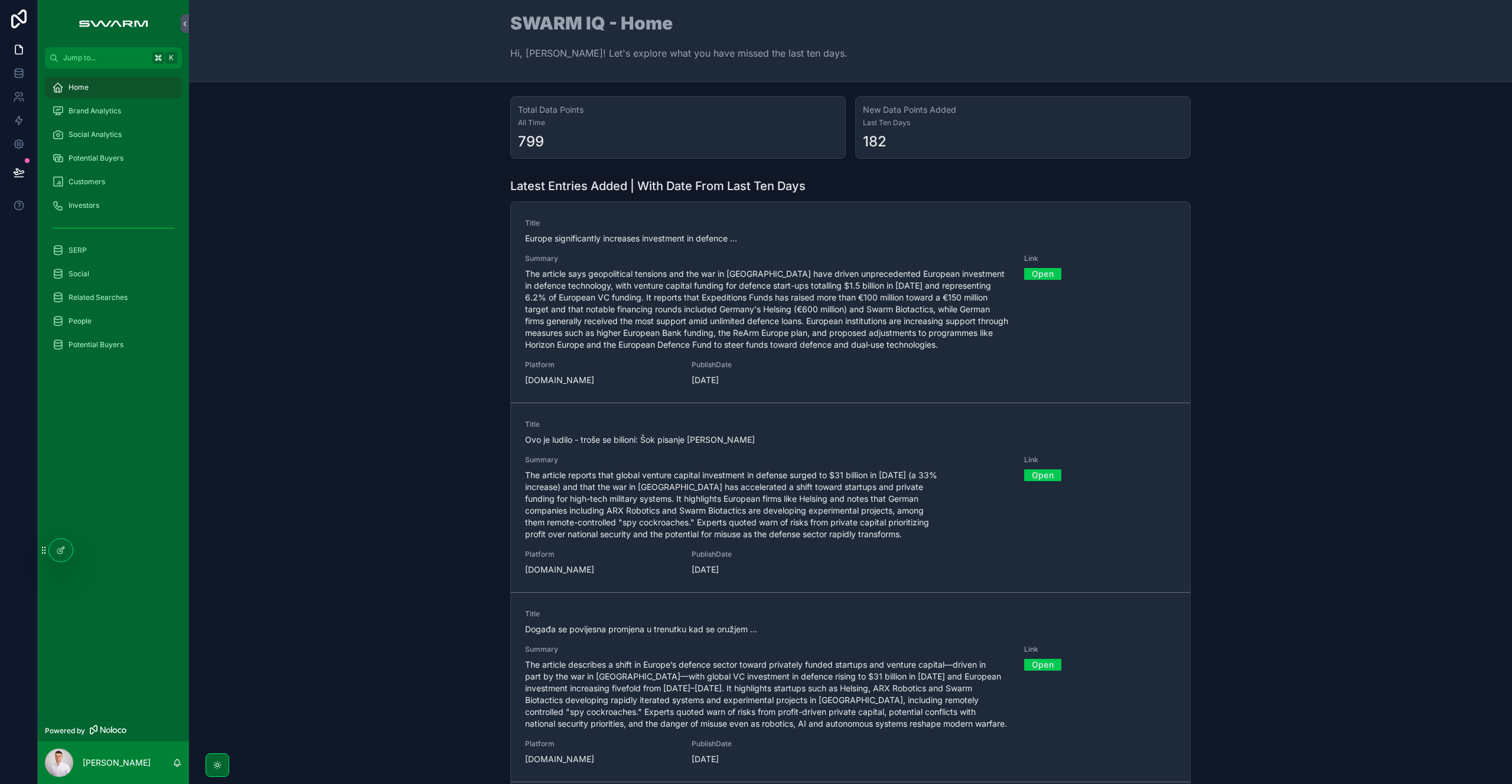
click at [1045, 272] on link "Open" at bounding box center [1042, 273] width 38 height 18
click at [1026, 477] on link "Open" at bounding box center [1042, 474] width 38 height 18
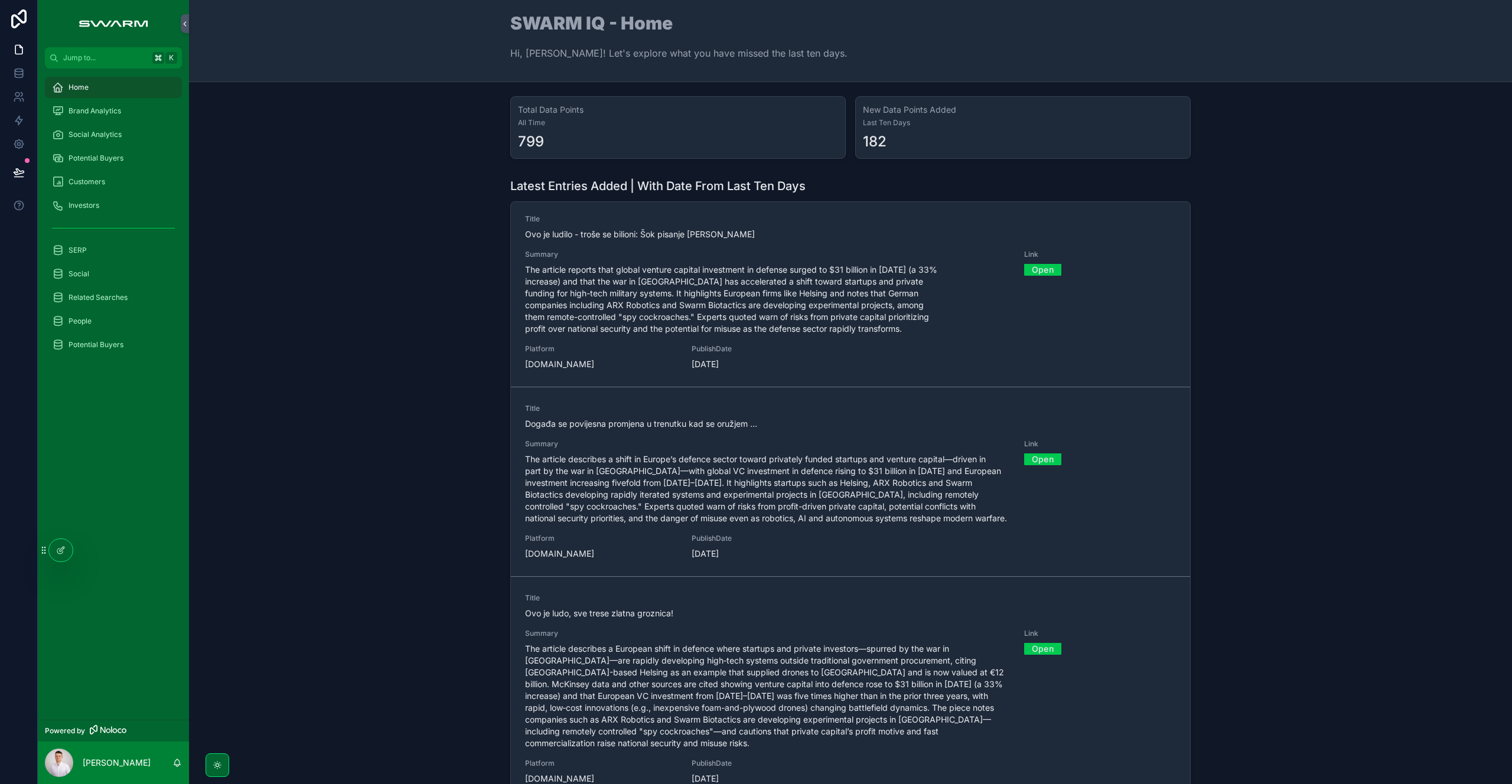
scroll to position [217, 0]
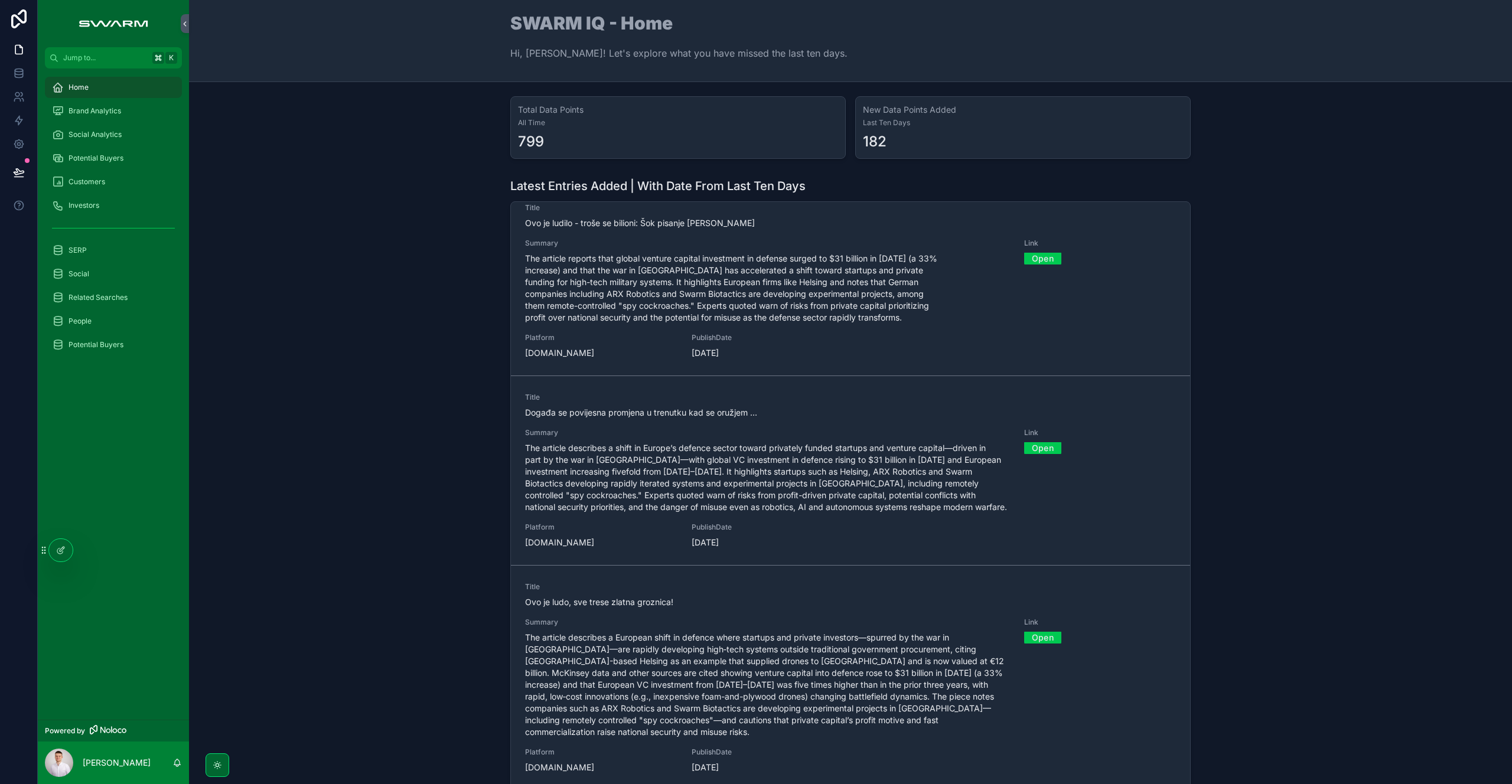
click at [1034, 446] on link "Open" at bounding box center [1042, 448] width 38 height 18
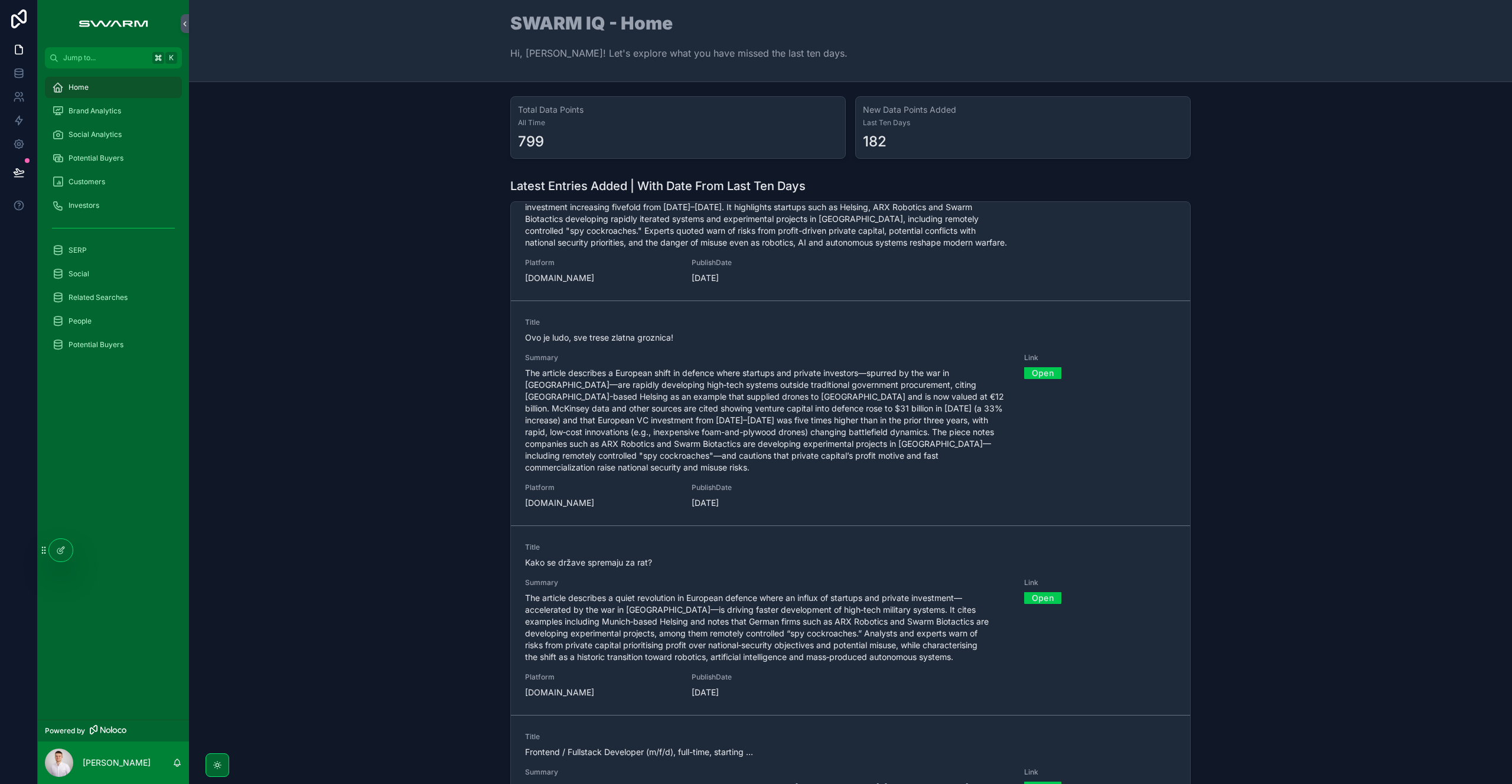
scroll to position [500, 0]
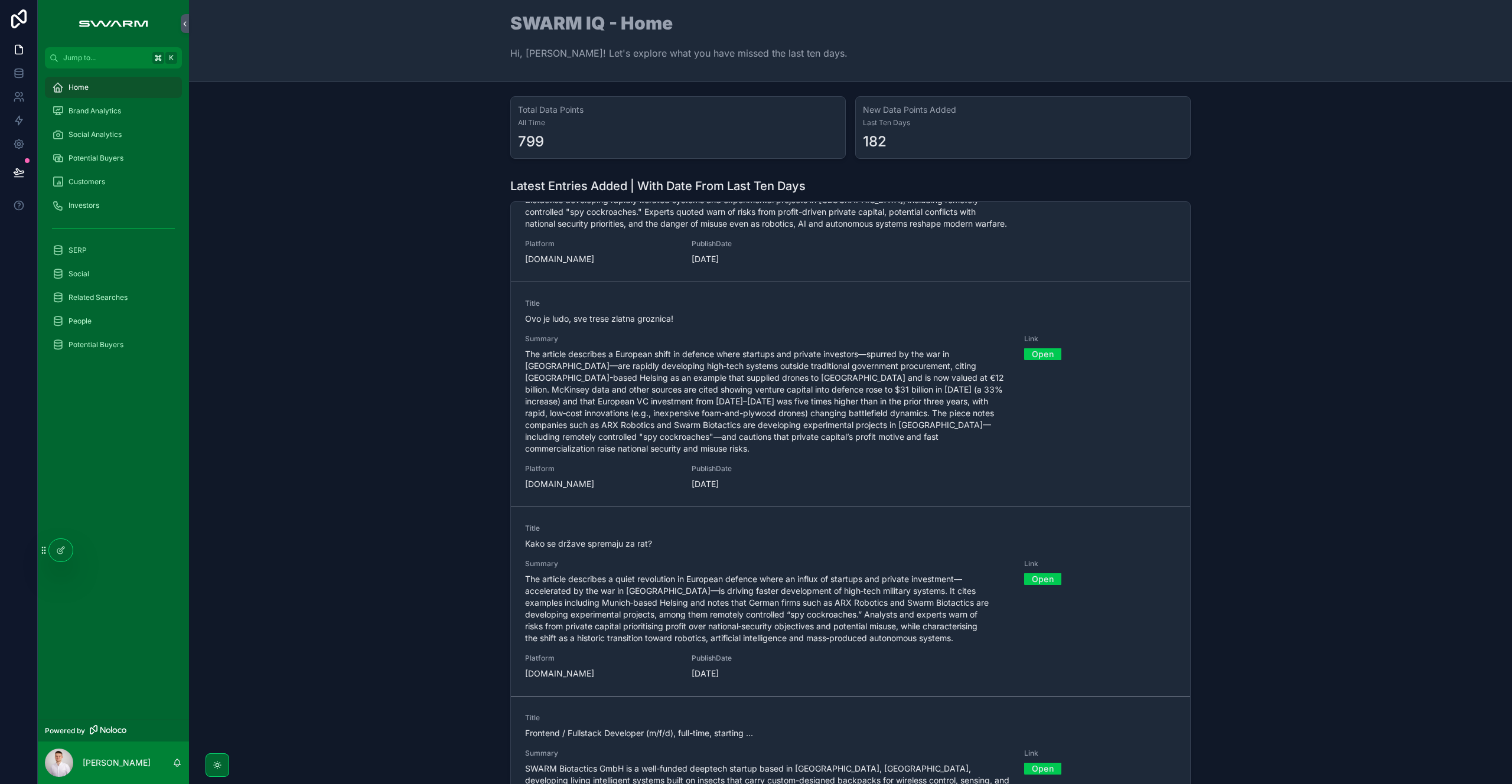
click at [1041, 353] on link "Open" at bounding box center [1042, 354] width 38 height 18
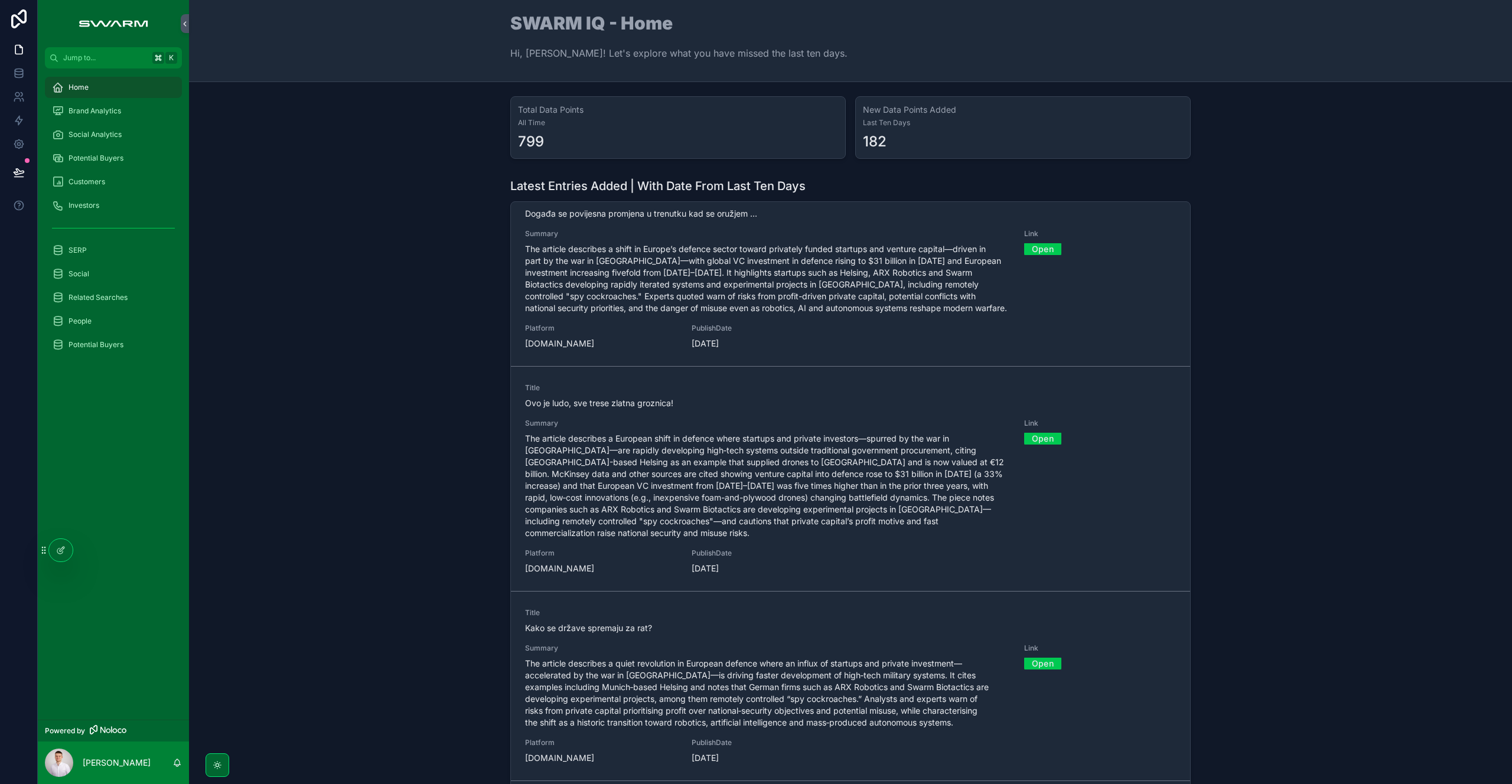
scroll to position [390, 0]
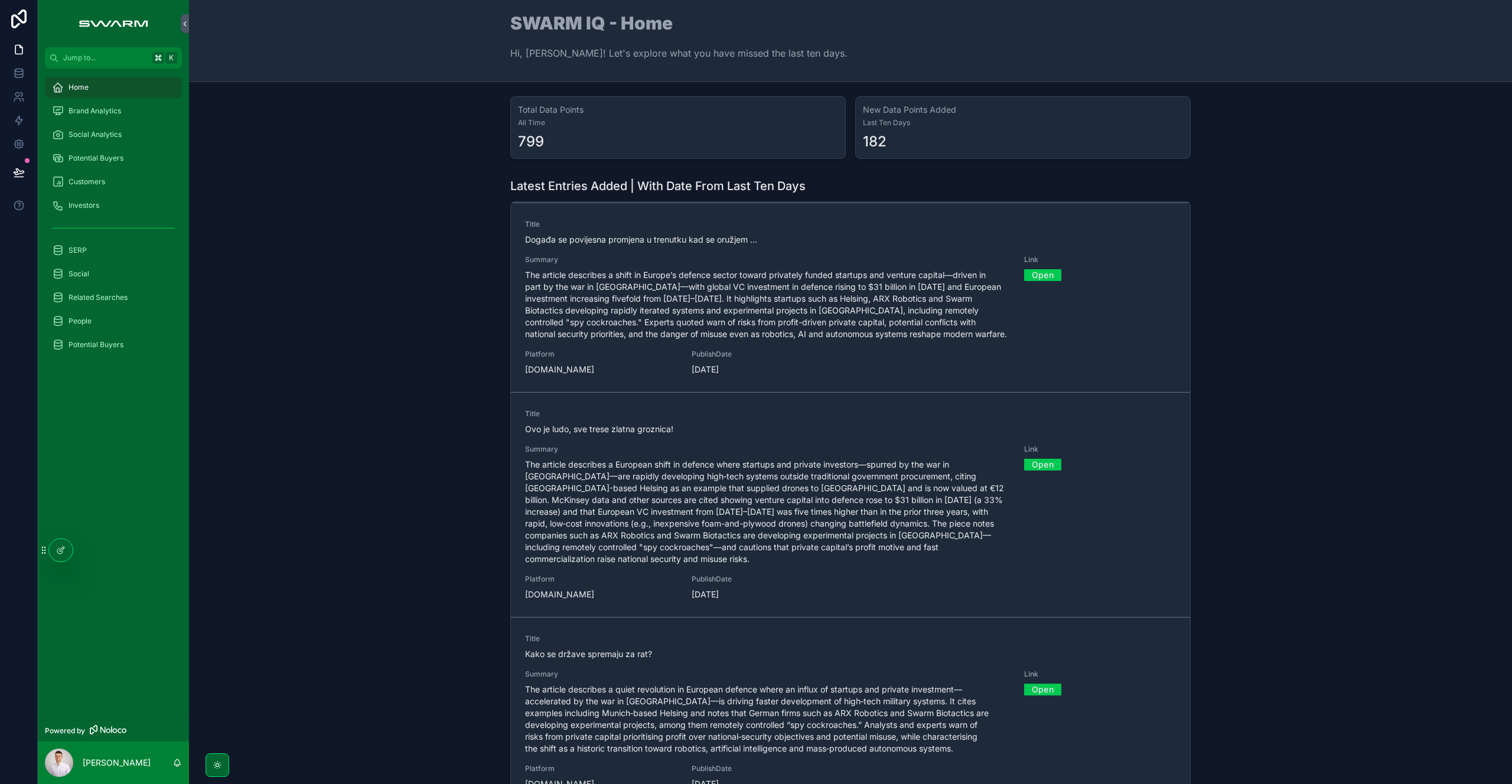
click at [1040, 277] on link "Open" at bounding box center [1042, 275] width 38 height 18
click at [1028, 463] on link "Open" at bounding box center [1042, 464] width 38 height 18
click at [623, 495] on span "The article describes a European shift in defence where startups and private in…" at bounding box center [767, 509] width 484 height 106
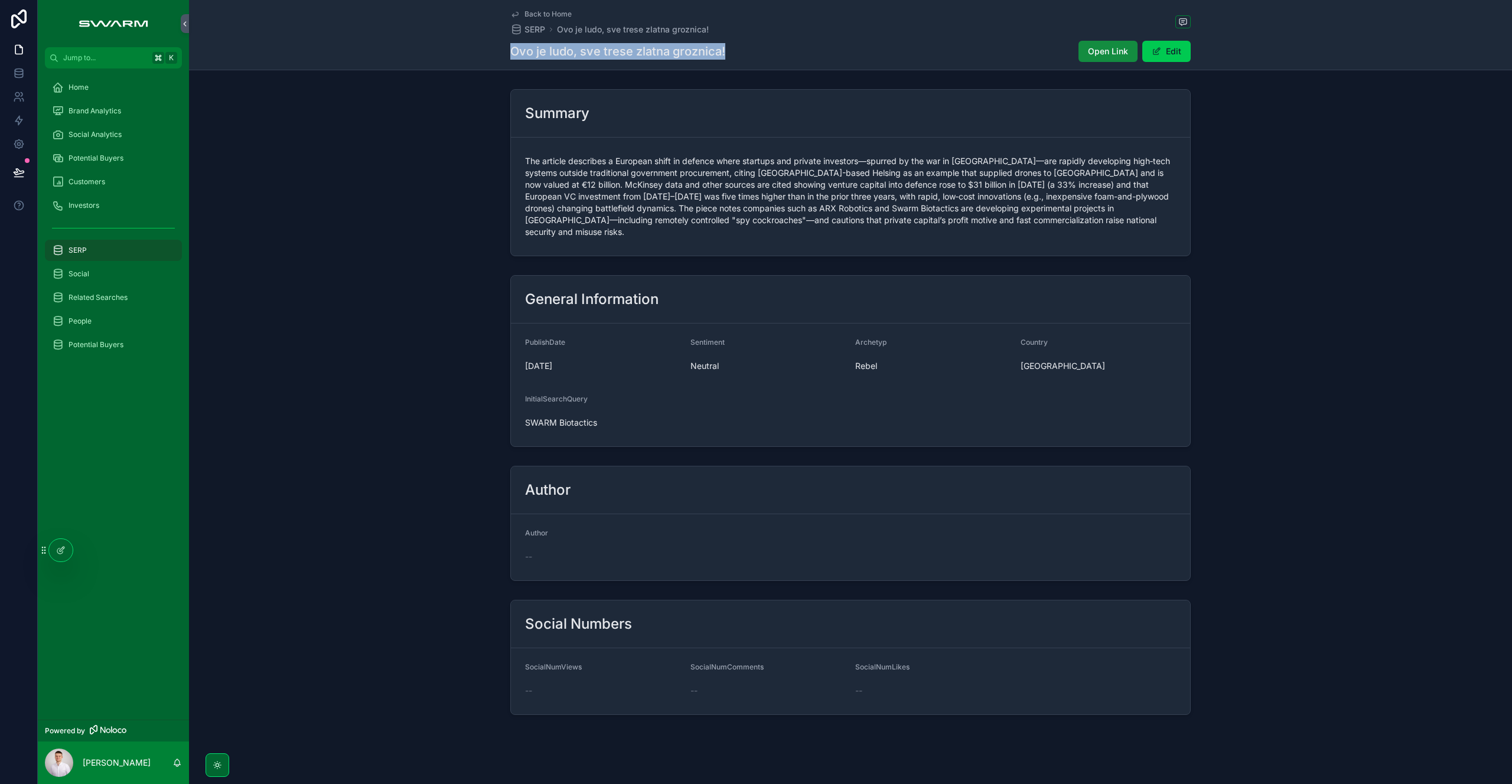
drag, startPoint x: 684, startPoint y: 54, endPoint x: 455, endPoint y: 45, distance: 229.2
click at [455, 45] on div "Back to Home SERP Ovo je ludo, sve trese zlatna groznica! Ovo je ludo, sve tres…" at bounding box center [850, 35] width 1323 height 70
copy h1 "Ovo je ludo, sve trese zlatna groznica!"
click at [389, 300] on div "General Information PublishDate [DATE] Sentiment Neutral Archetyp Rebel Country…" at bounding box center [850, 361] width 1323 height 182
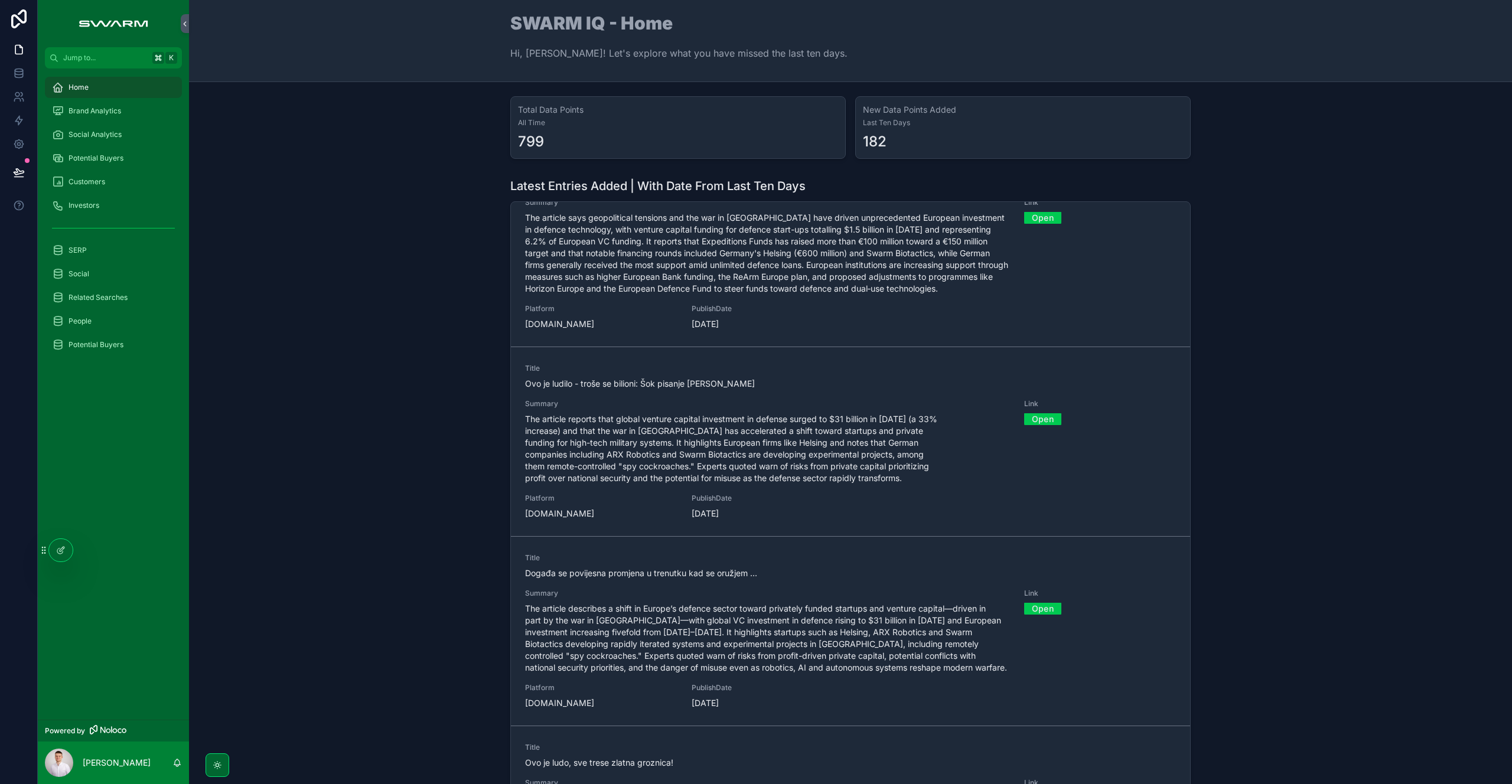
scroll to position [64, 0]
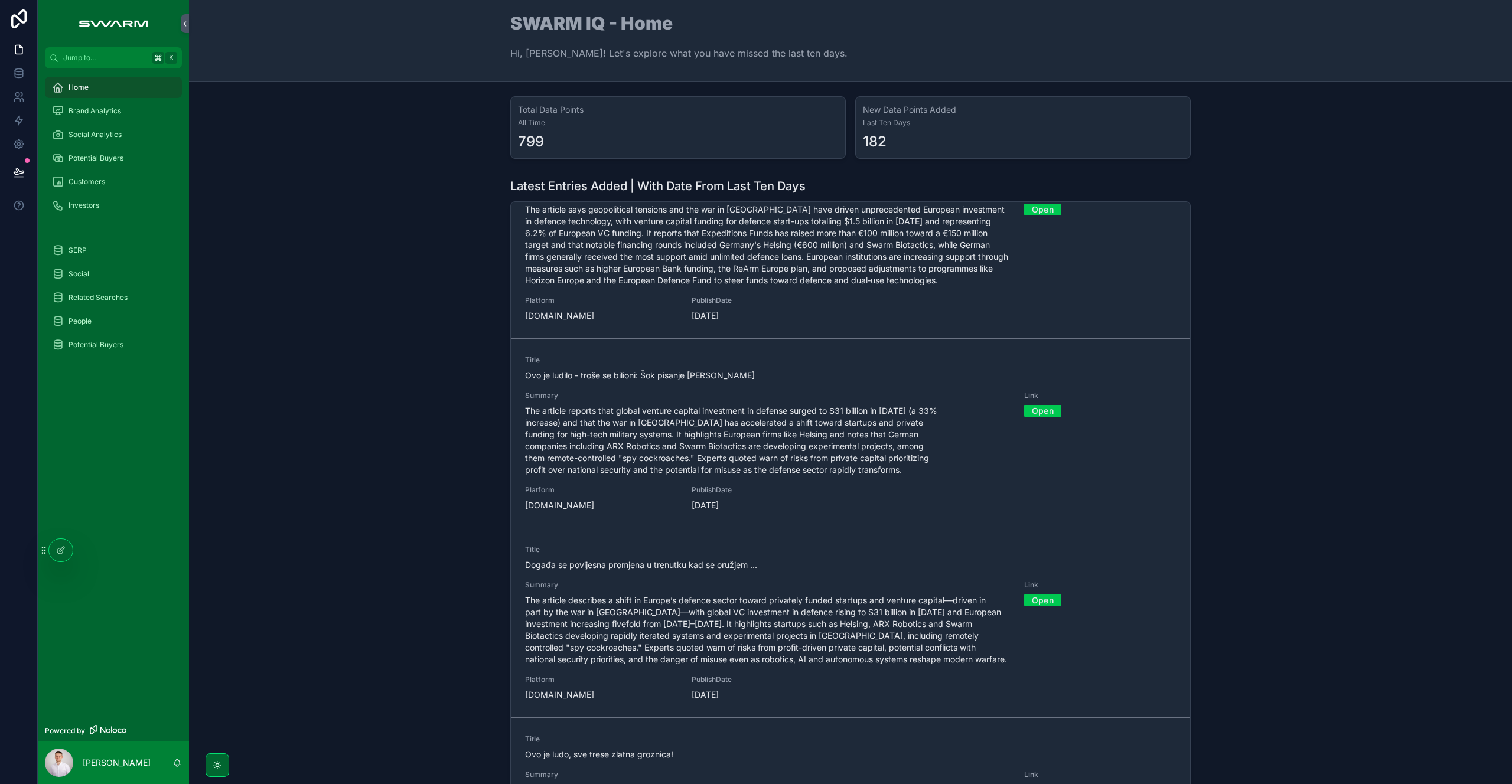
click at [1030, 411] on link "Open" at bounding box center [1042, 410] width 38 height 18
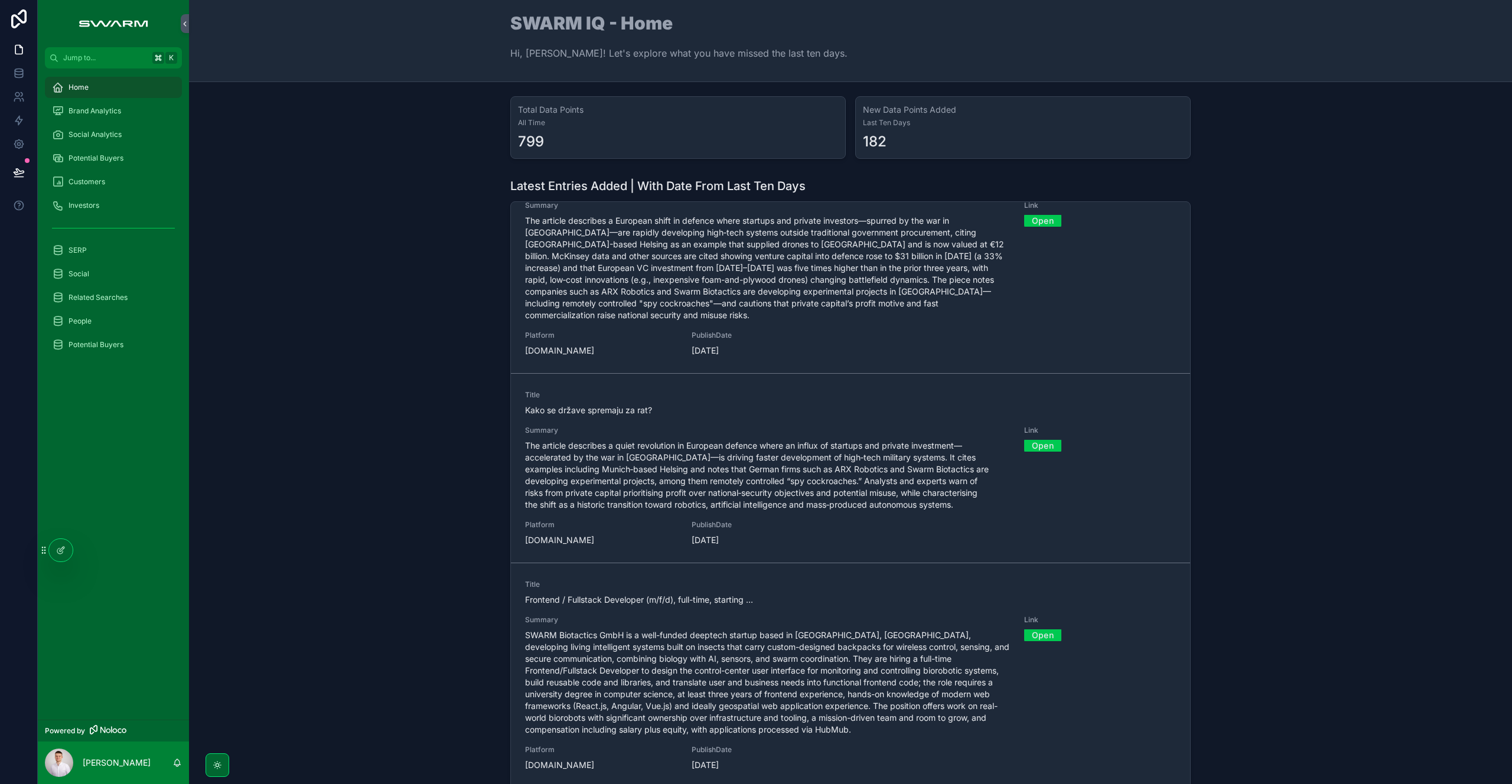
scroll to position [638, 0]
click at [1031, 432] on link "Open" at bounding box center [1042, 441] width 38 height 18
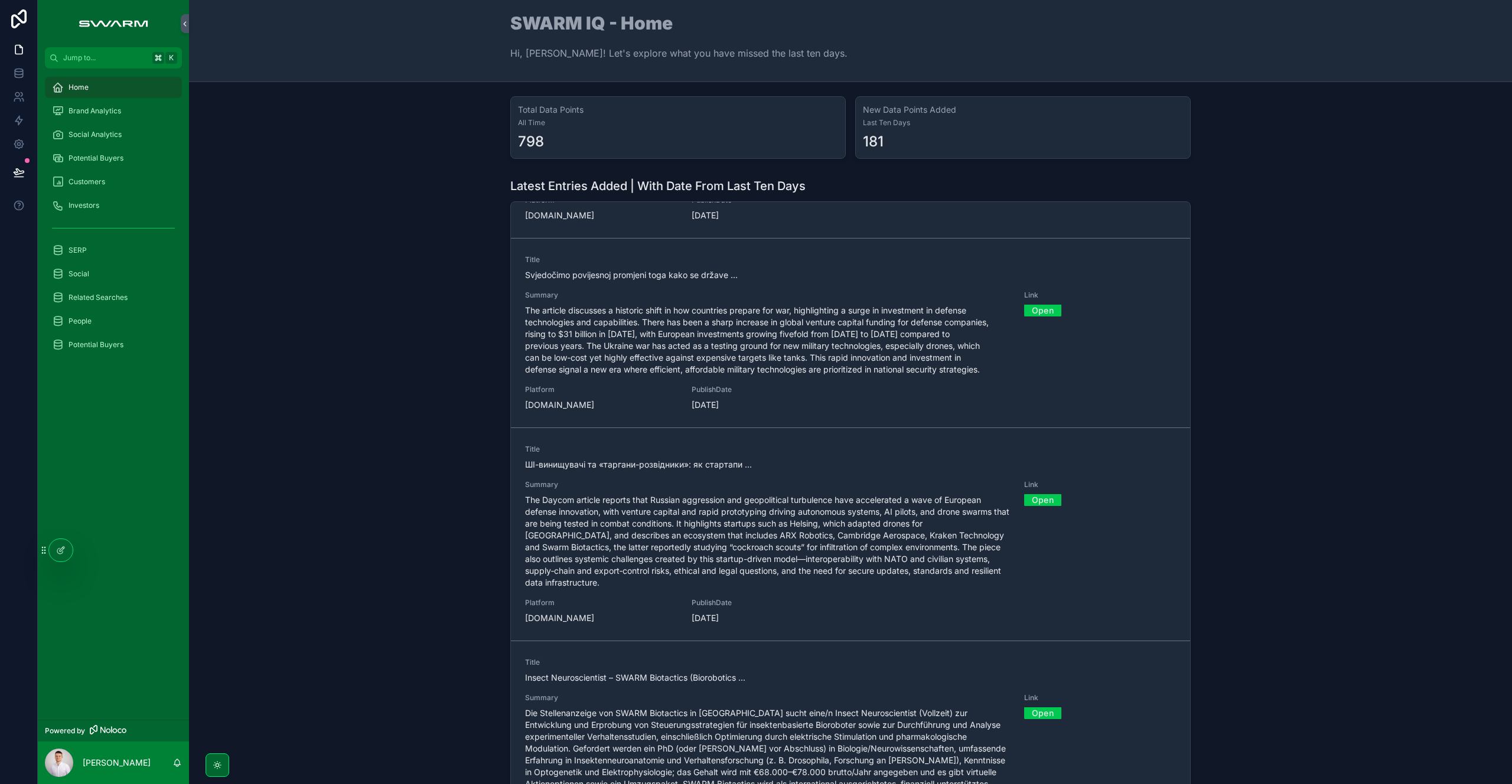
scroll to position [2048, 0]
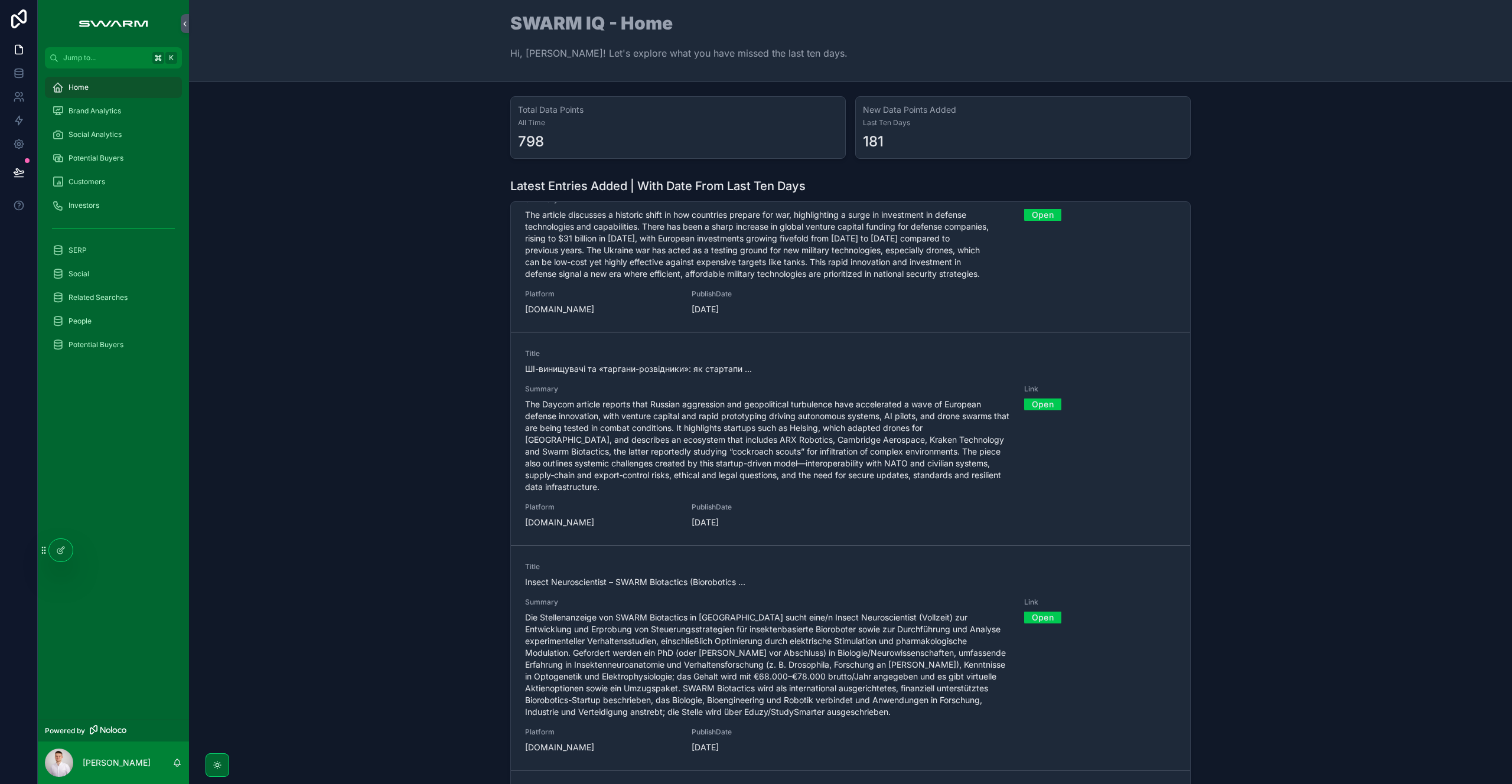
click at [1028, 395] on link "Open" at bounding box center [1042, 404] width 38 height 18
click at [565, 442] on span "The Daycom article reports that Russian aggression and geopolitical turbulence …" at bounding box center [767, 445] width 484 height 95
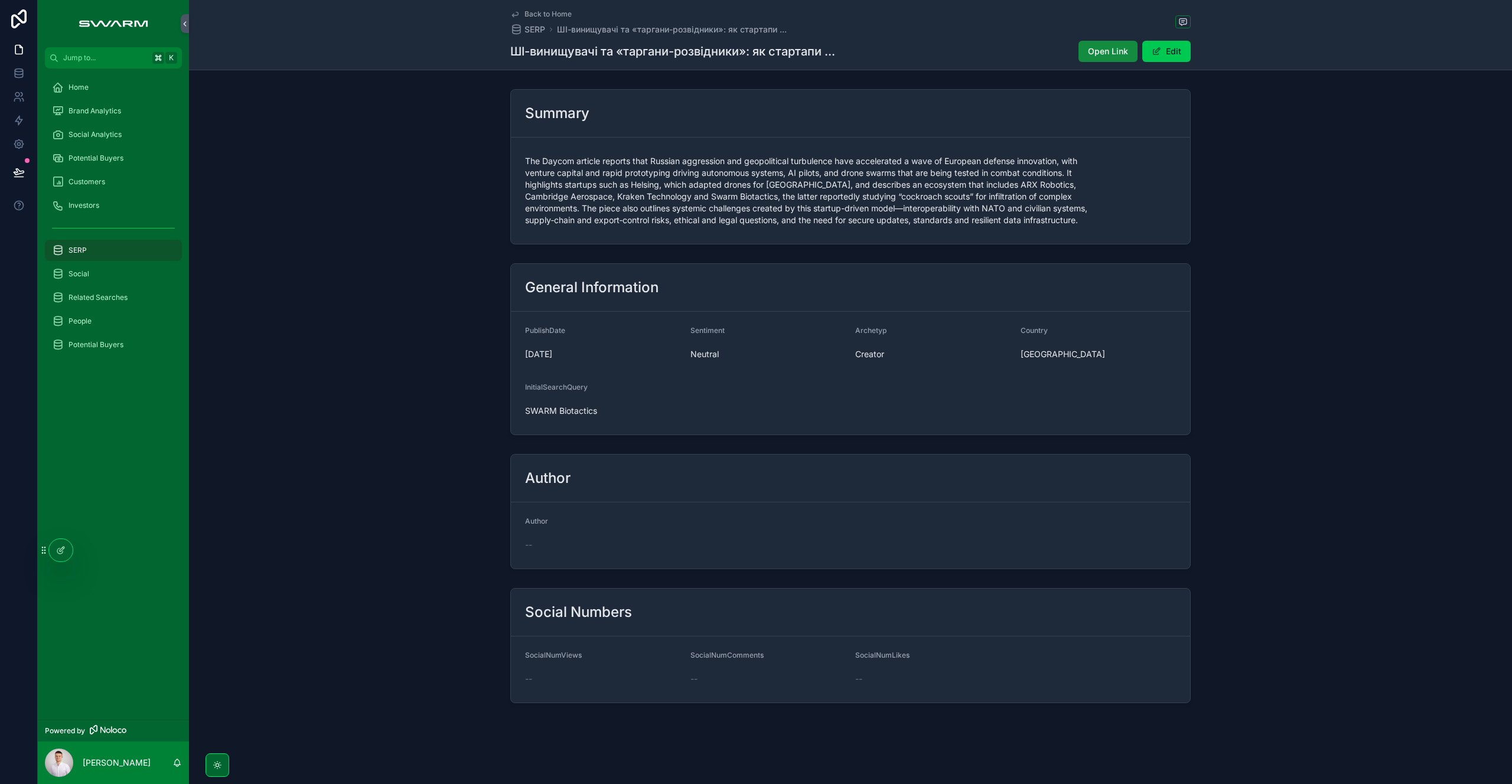
click at [110, 110] on span "Brand Analytics" at bounding box center [95, 111] width 52 height 9
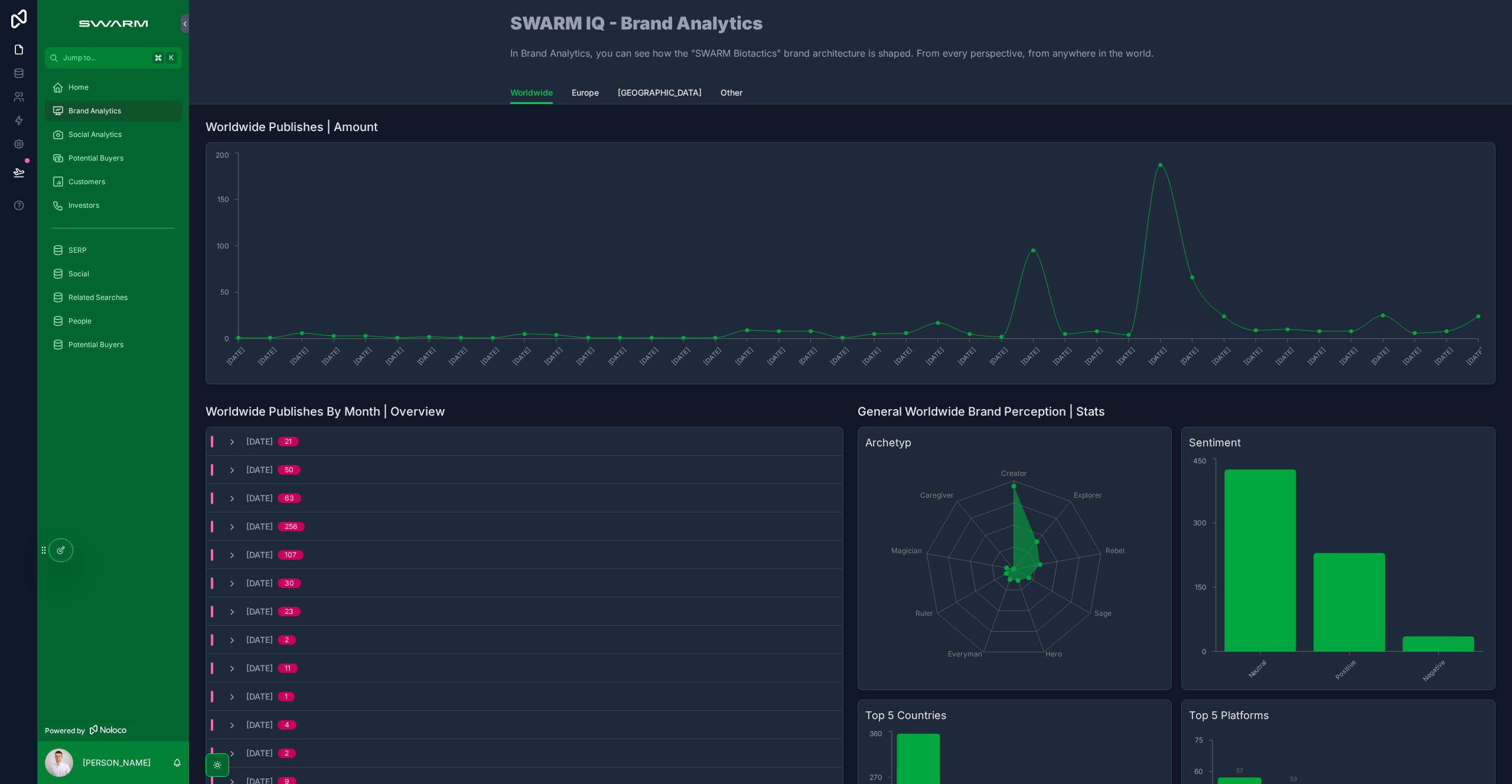
click at [125, 83] on div "Home" at bounding box center [113, 88] width 123 height 19
